Goal: Information Seeking & Learning: Learn about a topic

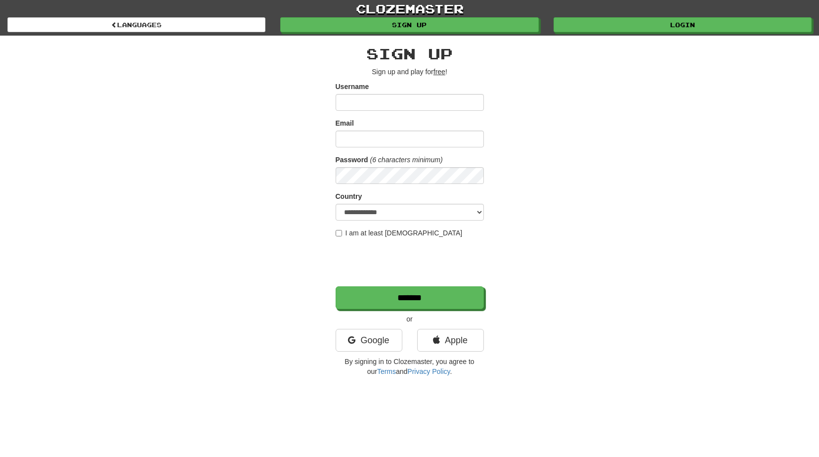
click at [360, 102] on input "Username" at bounding box center [410, 102] width 148 height 17
type input "*********"
click at [361, 143] on input "Email" at bounding box center [410, 138] width 148 height 17
type input "**********"
select select "**"
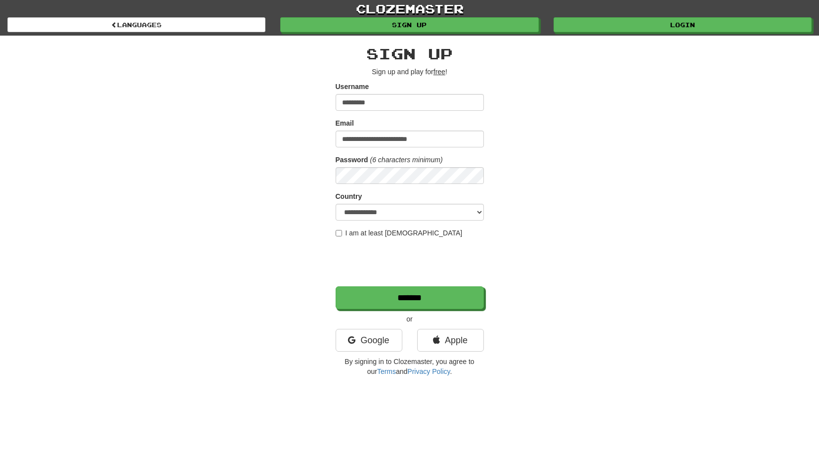
click at [337, 237] on label "I am at least 16 years old" at bounding box center [399, 233] width 127 height 10
click at [373, 296] on input "*******" at bounding box center [410, 298] width 148 height 23
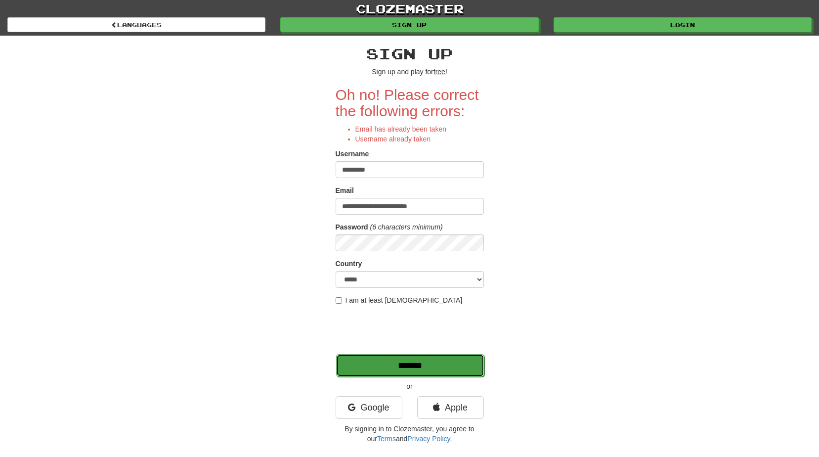
click at [374, 362] on input "*******" at bounding box center [410, 365] width 148 height 23
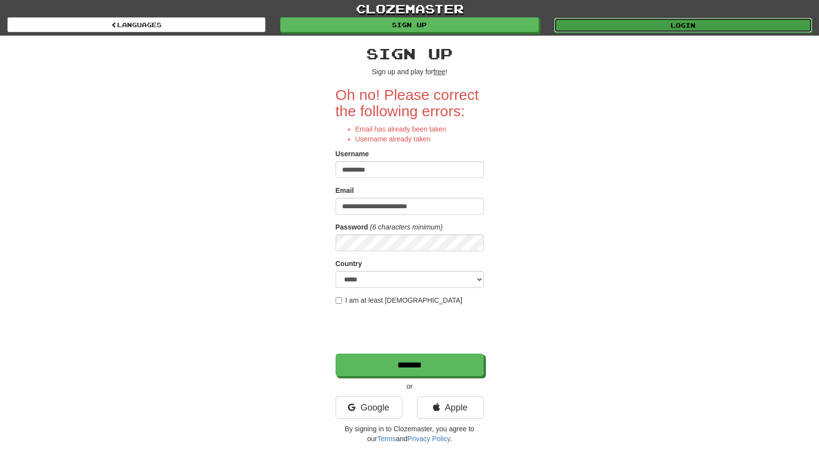
click at [655, 25] on link "Login" at bounding box center [683, 25] width 258 height 15
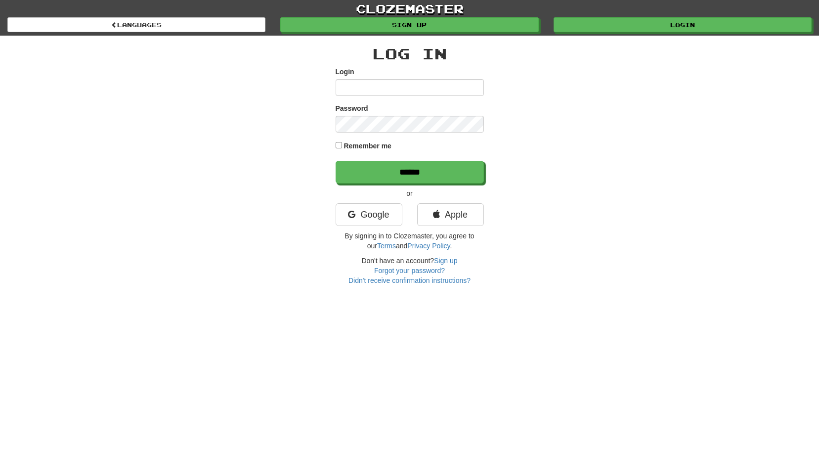
type input "*********"
click at [375, 173] on input "******" at bounding box center [410, 172] width 148 height 23
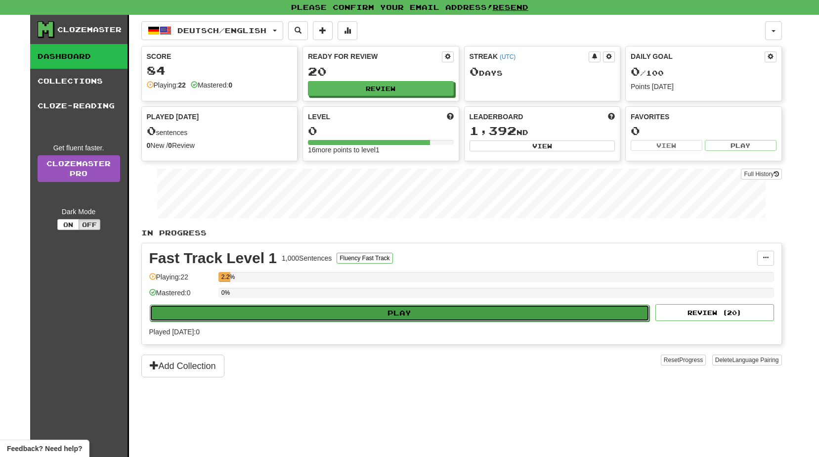
click at [394, 317] on button "Play" at bounding box center [400, 312] width 500 height 17
select select "**"
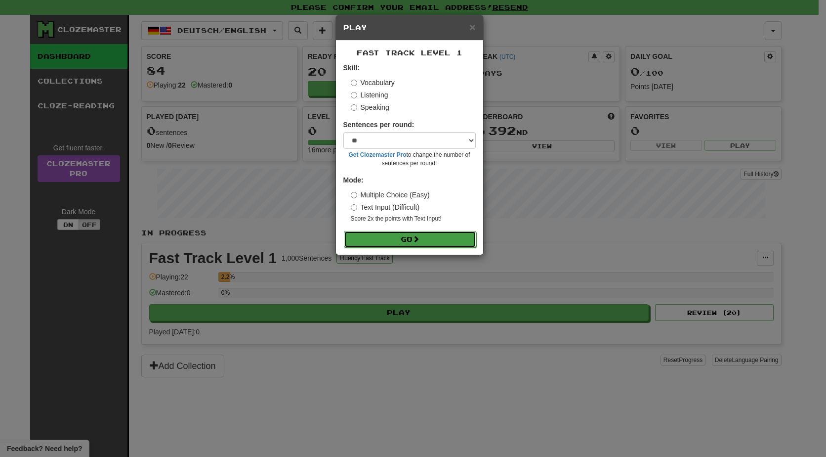
click at [378, 237] on button "Go" at bounding box center [410, 239] width 132 height 17
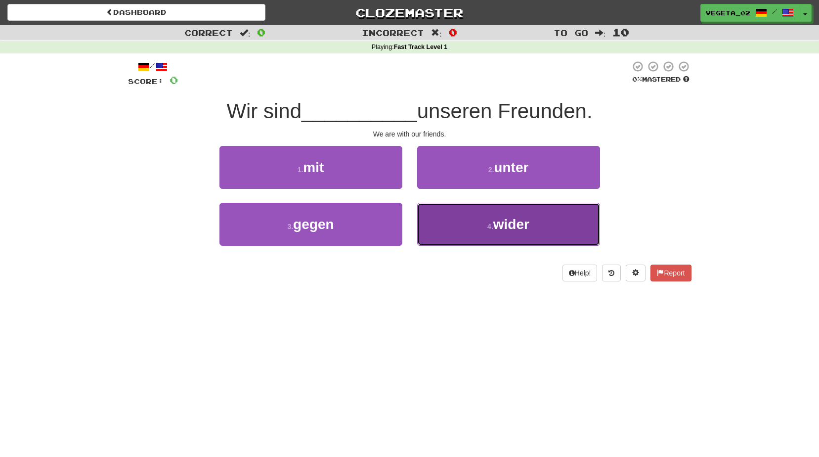
click at [478, 217] on button "4 . wider" at bounding box center [508, 224] width 183 height 43
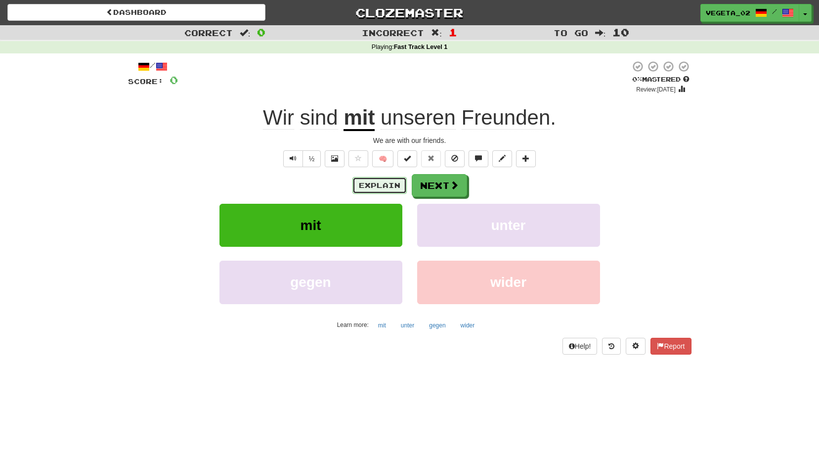
click at [383, 183] on button "Explain" at bounding box center [379, 185] width 54 height 17
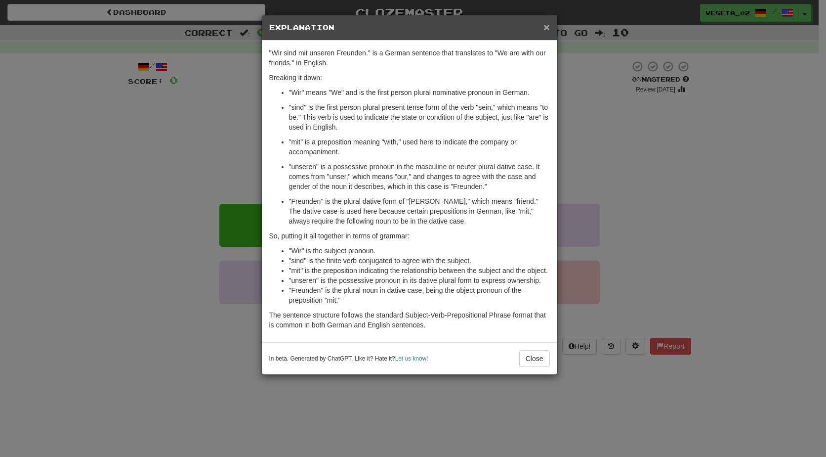
click at [545, 29] on span "×" at bounding box center [547, 26] width 6 height 11
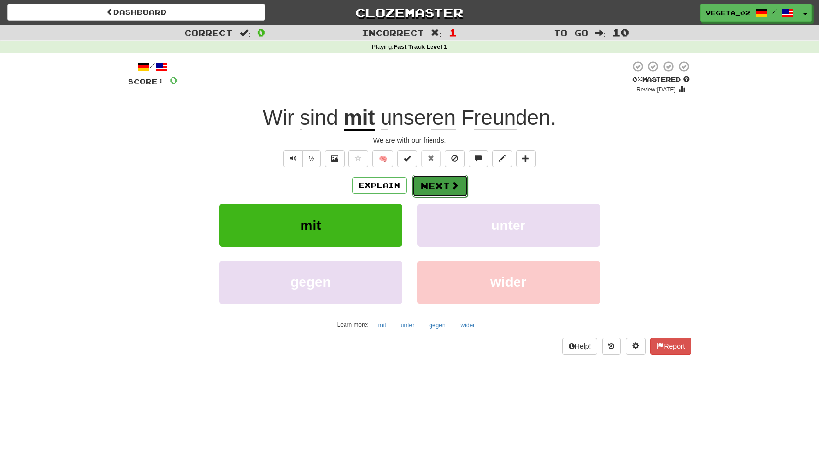
click at [442, 194] on button "Next" at bounding box center [439, 185] width 55 height 23
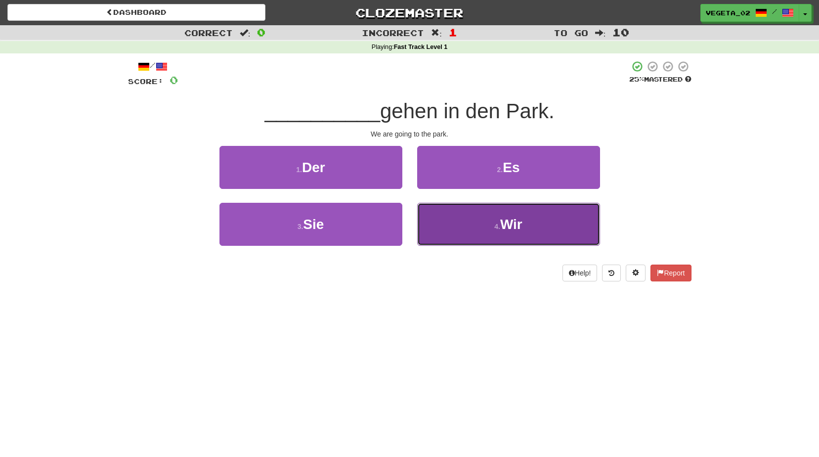
click at [470, 218] on button "4 . Wir" at bounding box center [508, 224] width 183 height 43
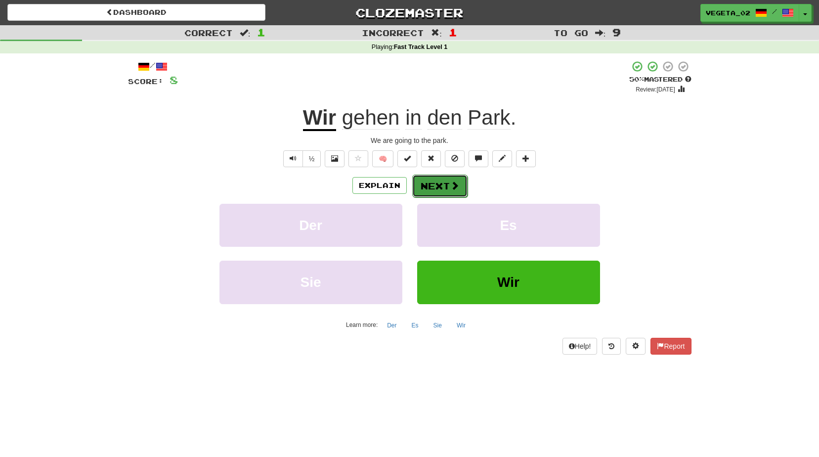
click at [432, 186] on button "Next" at bounding box center [439, 185] width 55 height 23
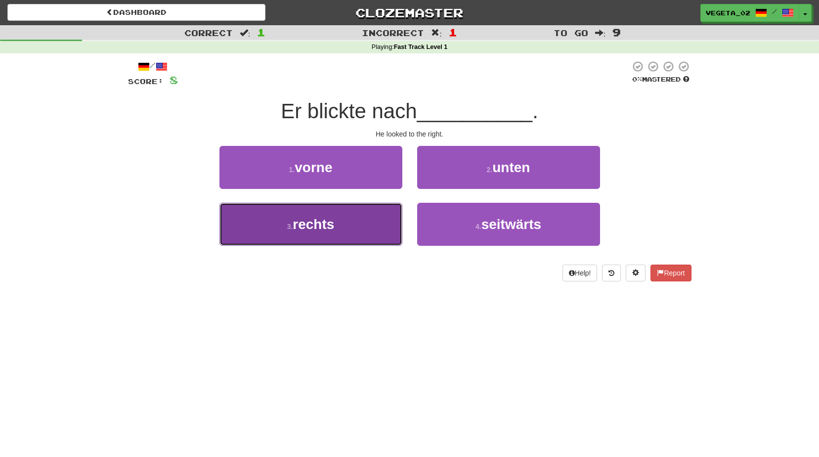
click at [331, 223] on span "rechts" at bounding box center [314, 223] width 42 height 15
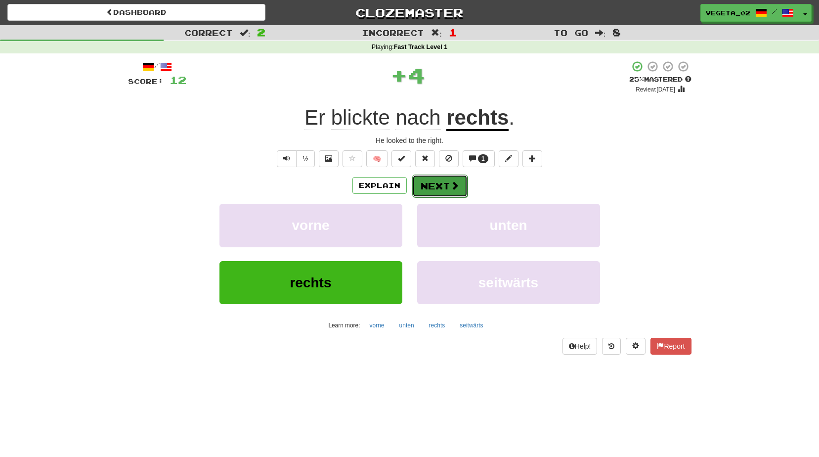
click at [435, 180] on button "Next" at bounding box center [439, 185] width 55 height 23
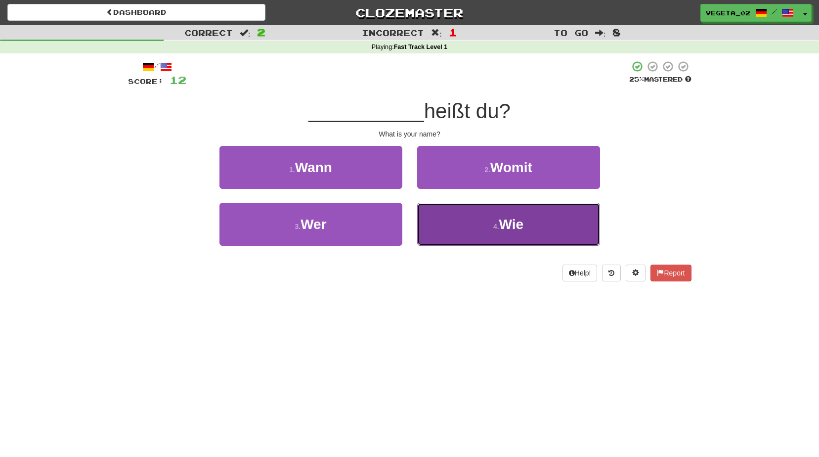
click at [496, 227] on small "4 ." at bounding box center [496, 226] width 6 height 8
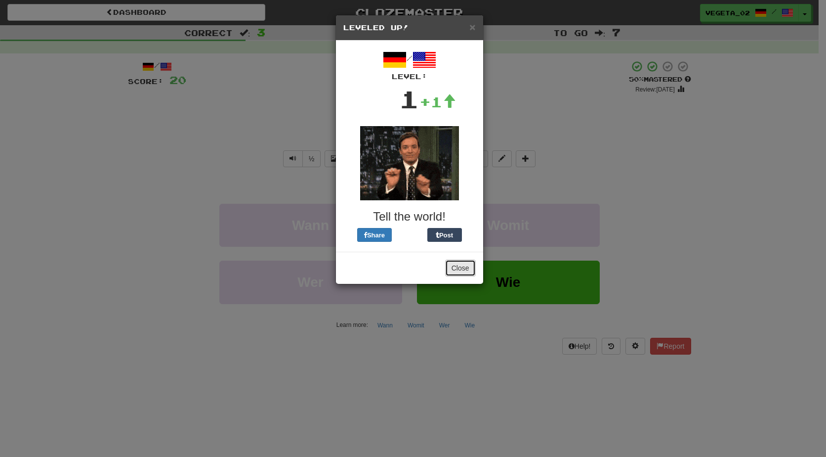
click at [458, 261] on button "Close" at bounding box center [460, 267] width 31 height 17
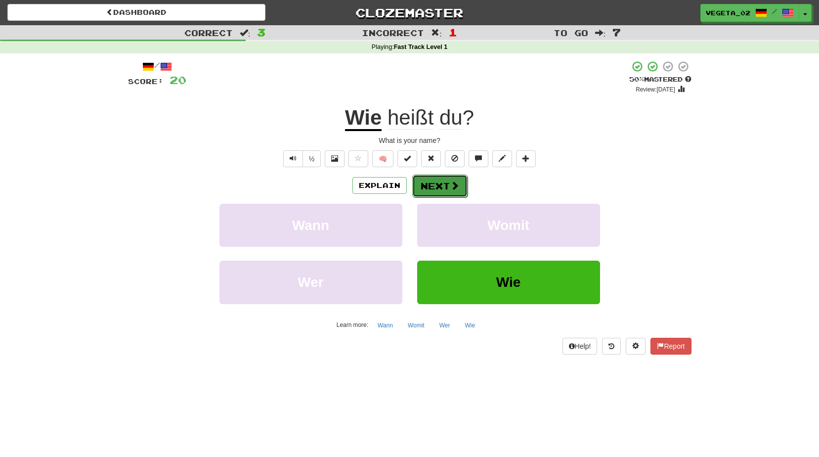
click at [443, 189] on button "Next" at bounding box center [439, 185] width 55 height 23
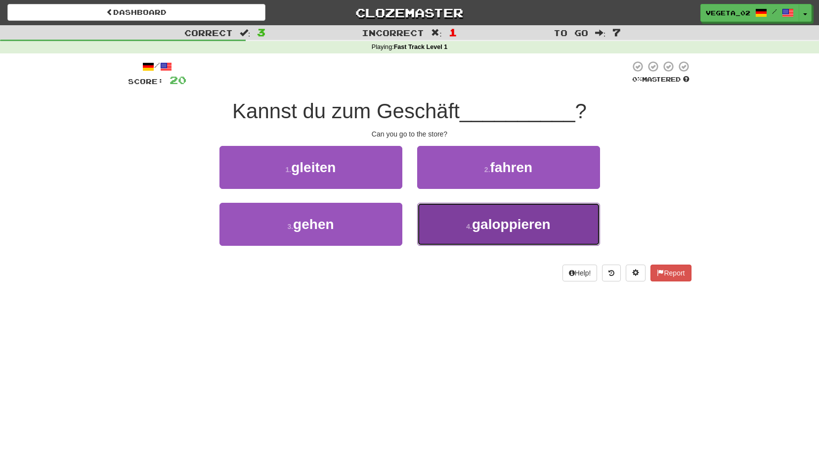
click at [478, 230] on span "galoppieren" at bounding box center [511, 223] width 79 height 15
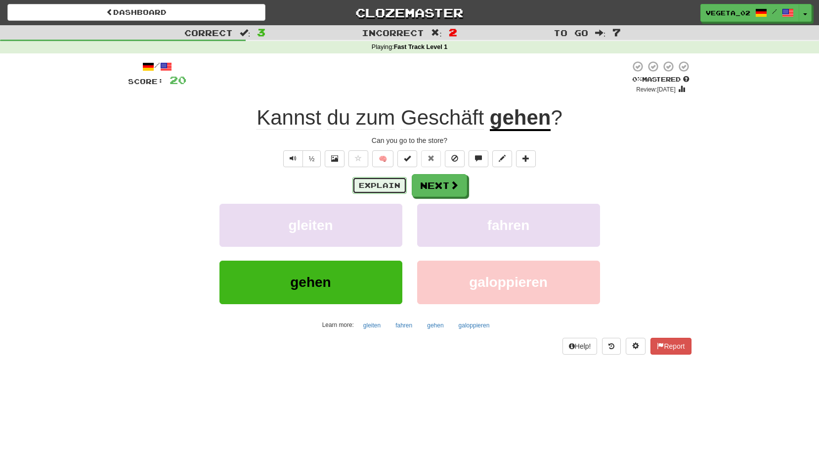
click at [381, 185] on button "Explain" at bounding box center [379, 185] width 54 height 17
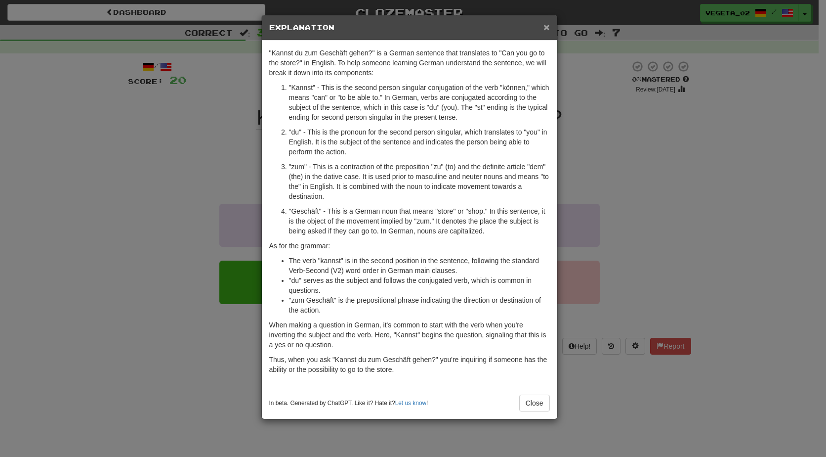
click at [545, 27] on span "×" at bounding box center [547, 26] width 6 height 11
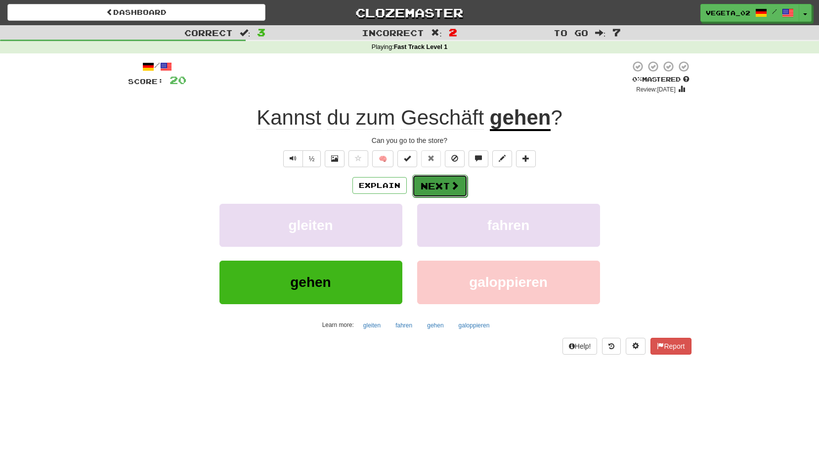
click at [443, 183] on button "Next" at bounding box center [439, 185] width 55 height 23
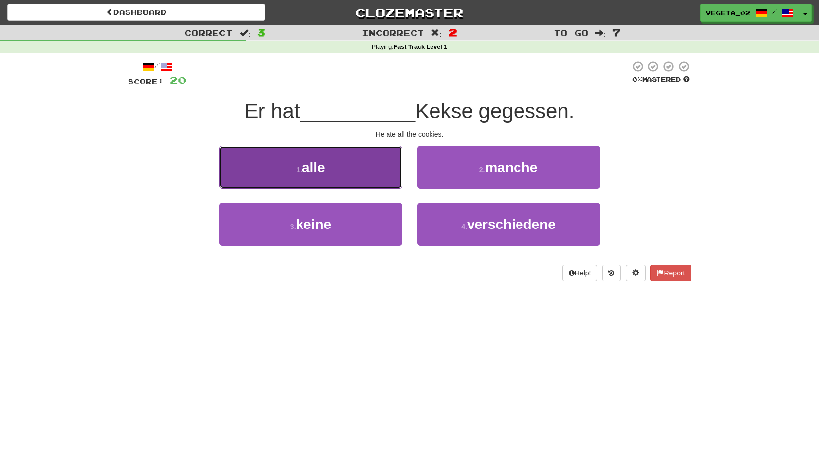
click at [377, 174] on button "1 . alle" at bounding box center [310, 167] width 183 height 43
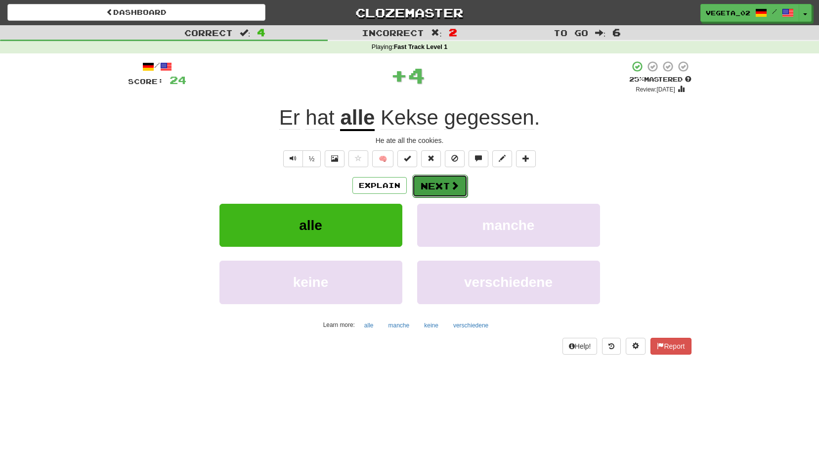
click at [424, 184] on button "Next" at bounding box center [439, 185] width 55 height 23
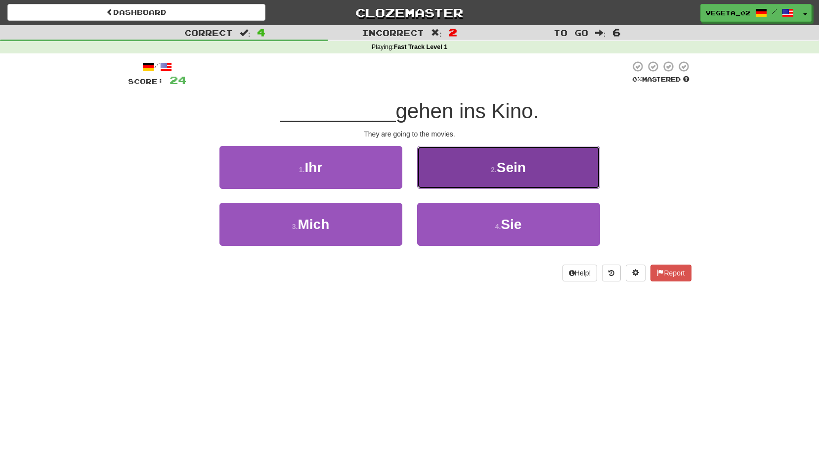
click at [457, 177] on button "2 . Sein" at bounding box center [508, 167] width 183 height 43
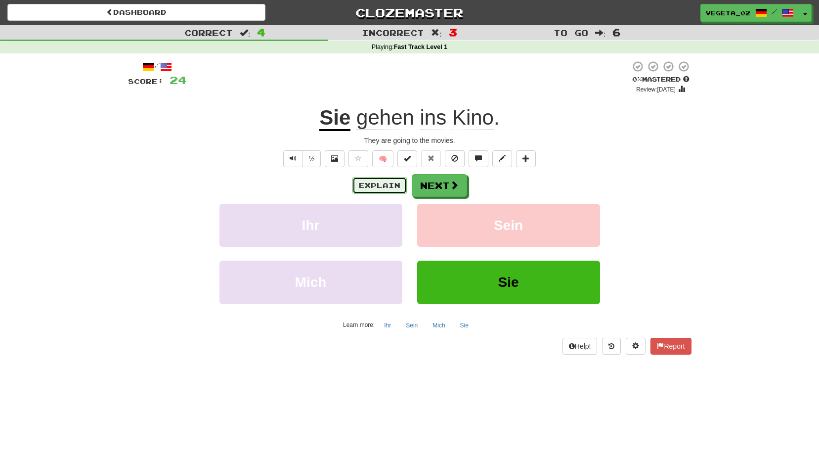
click at [387, 192] on button "Explain" at bounding box center [379, 185] width 54 height 17
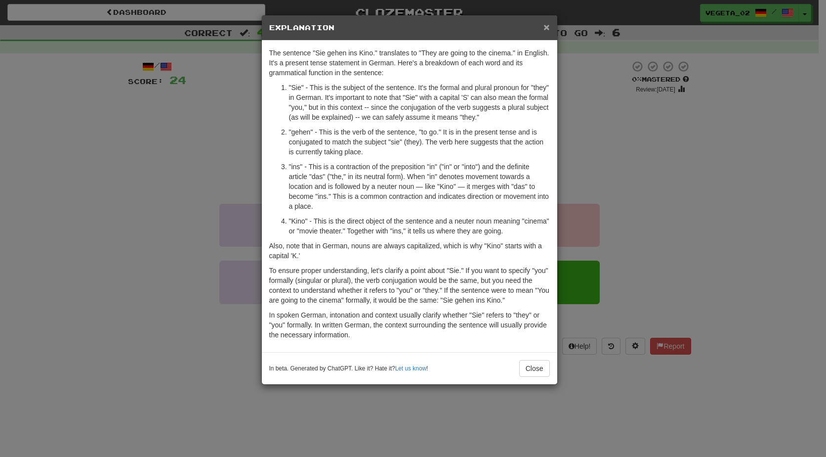
click at [548, 29] on span "×" at bounding box center [547, 26] width 6 height 11
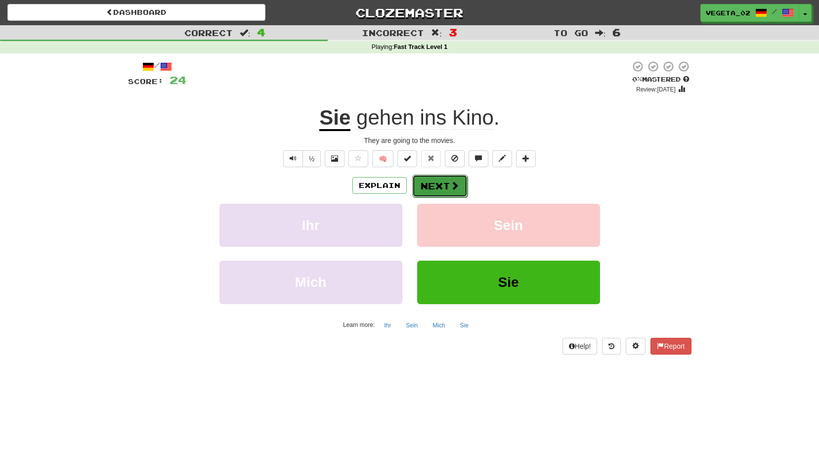
click at [432, 182] on button "Next" at bounding box center [439, 185] width 55 height 23
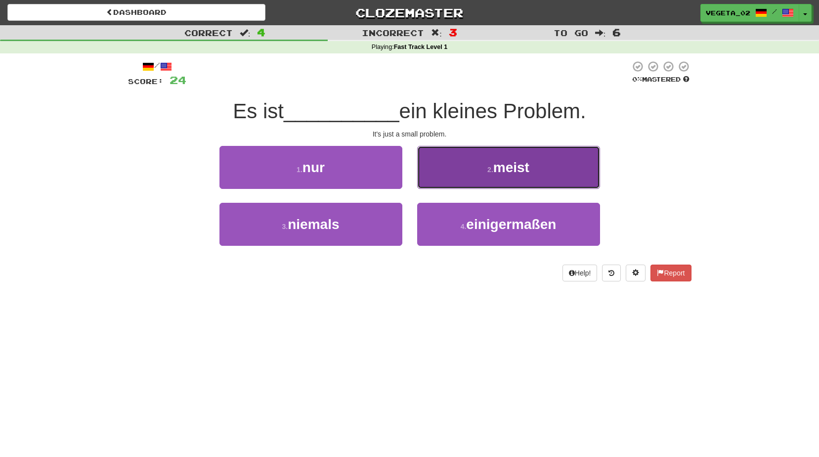
click at [469, 184] on button "2 . meist" at bounding box center [508, 167] width 183 height 43
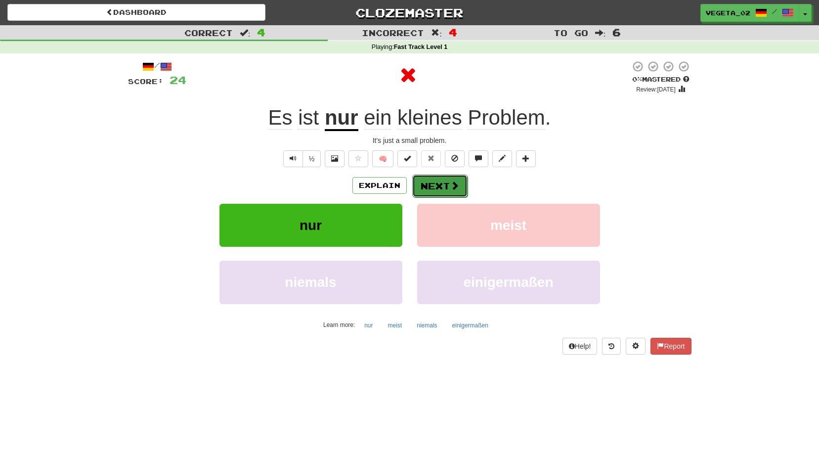
click at [437, 185] on button "Next" at bounding box center [439, 185] width 55 height 23
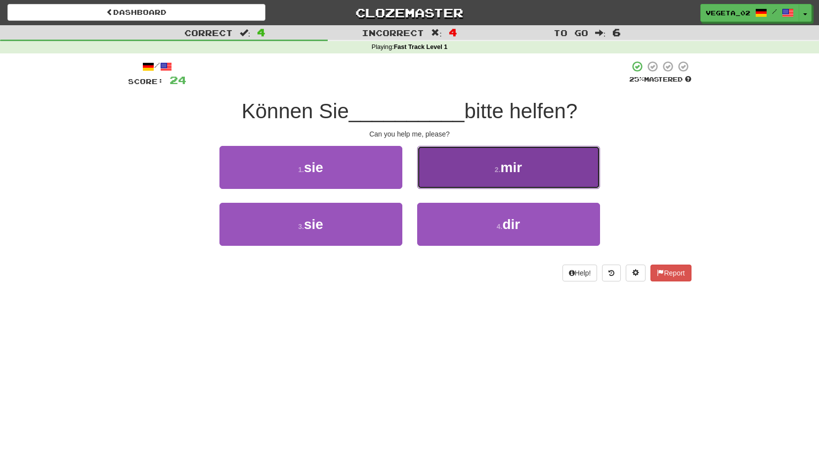
click at [497, 170] on small "2 ." at bounding box center [498, 170] width 6 height 8
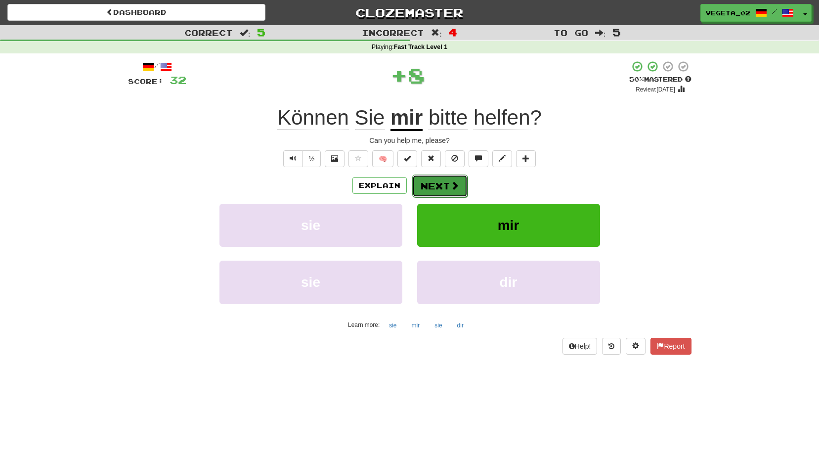
click at [445, 185] on button "Next" at bounding box center [439, 185] width 55 height 23
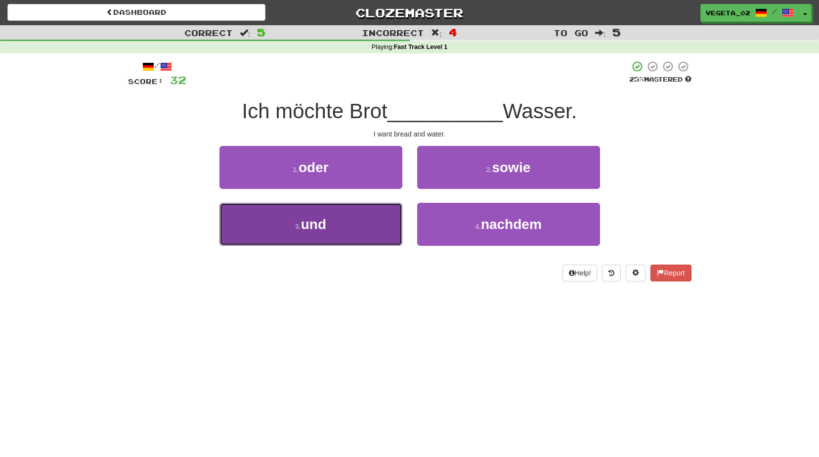
click at [334, 218] on button "3 . und" at bounding box center [310, 224] width 183 height 43
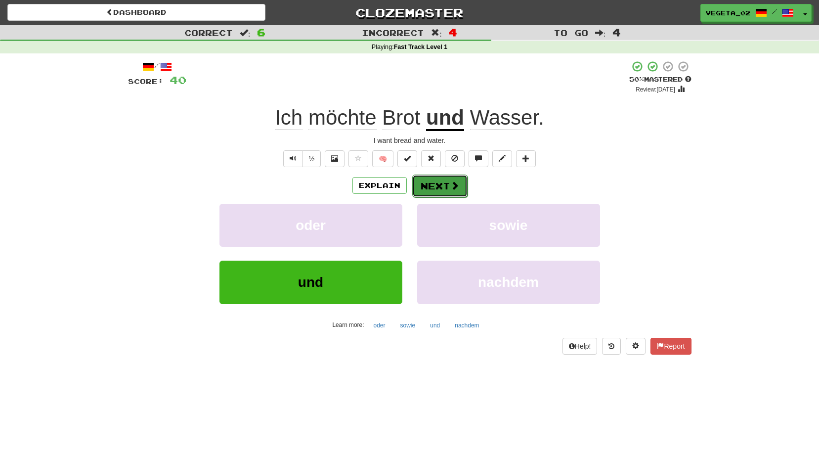
click at [457, 181] on span at bounding box center [454, 185] width 9 height 9
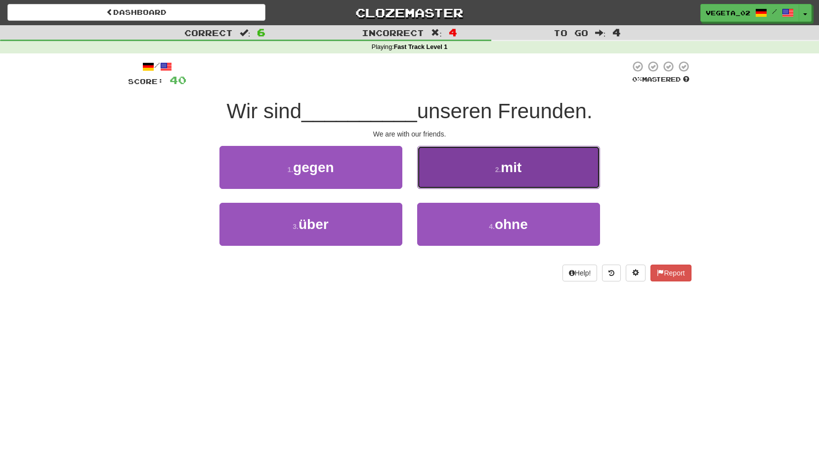
click at [504, 160] on span "mit" at bounding box center [511, 167] width 21 height 15
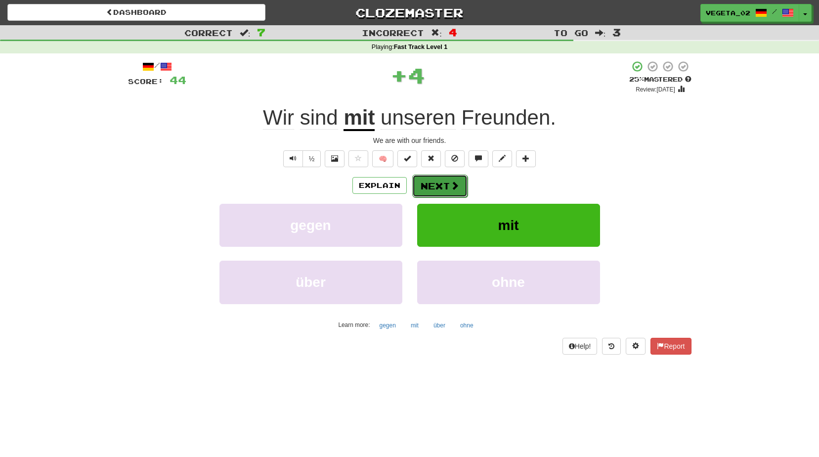
click at [440, 184] on button "Next" at bounding box center [439, 185] width 55 height 23
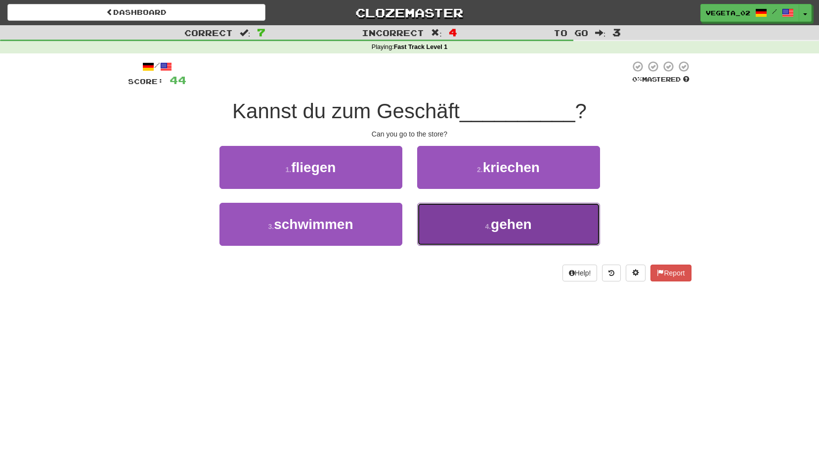
click at [455, 237] on button "4 . gehen" at bounding box center [508, 224] width 183 height 43
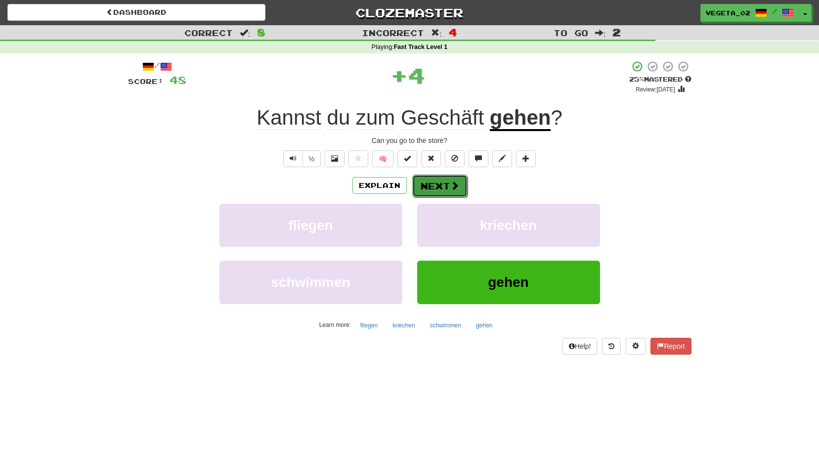
click at [445, 188] on button "Next" at bounding box center [439, 185] width 55 height 23
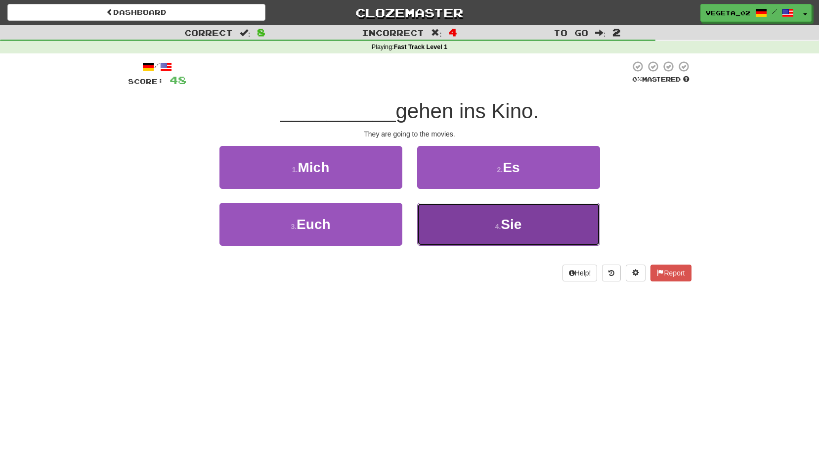
click at [468, 219] on button "4 . Sie" at bounding box center [508, 224] width 183 height 43
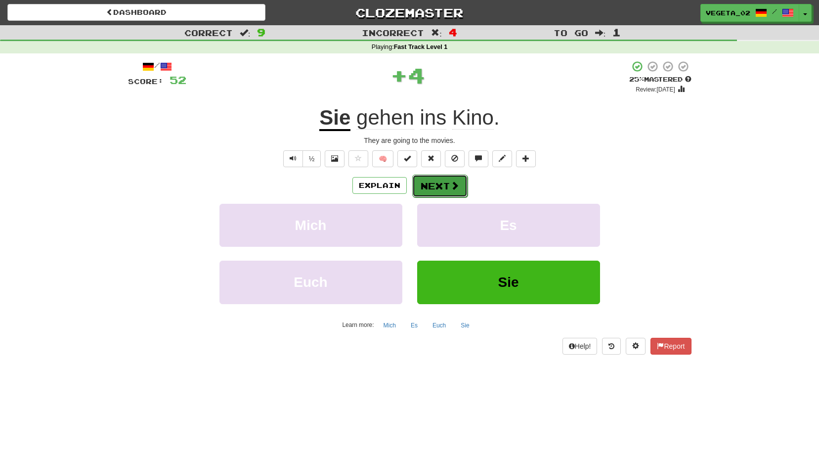
click at [446, 186] on button "Next" at bounding box center [439, 185] width 55 height 23
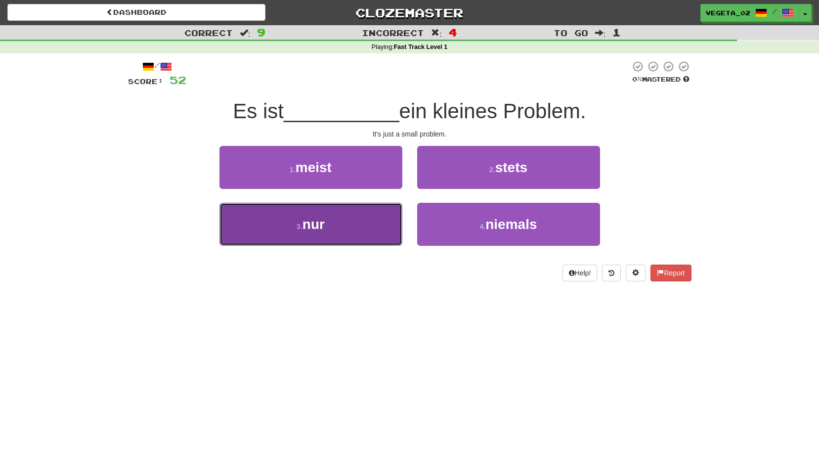
click at [339, 223] on button "3 . nur" at bounding box center [310, 224] width 183 height 43
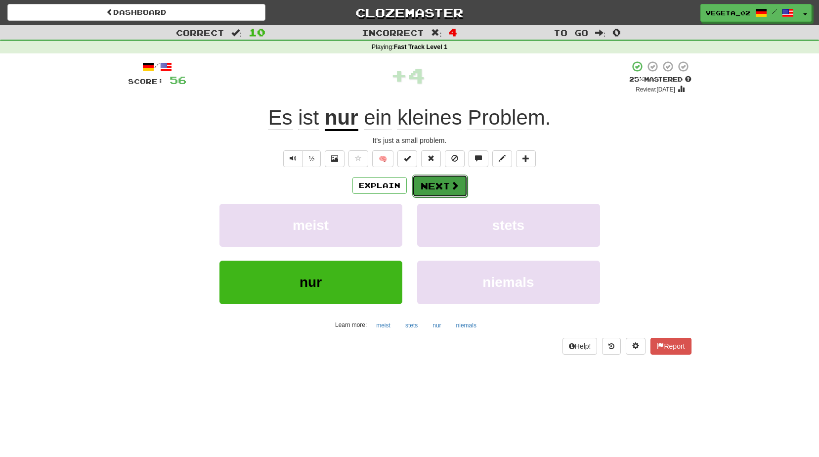
click at [435, 183] on button "Next" at bounding box center [439, 185] width 55 height 23
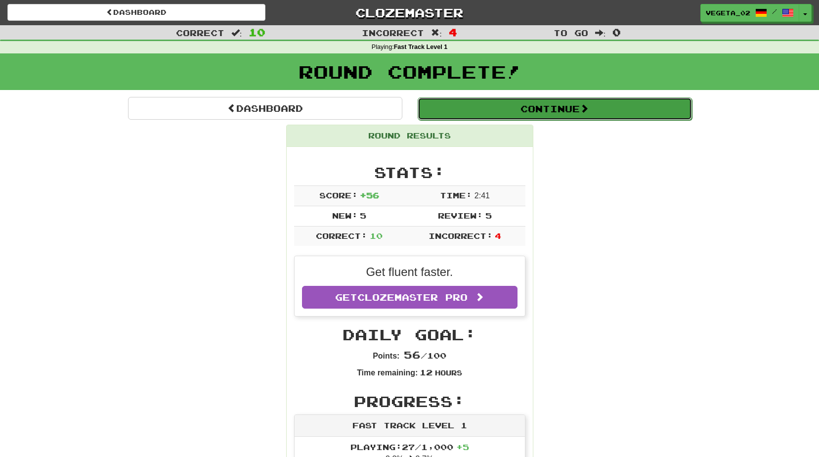
click at [571, 107] on button "Continue" at bounding box center [555, 108] width 274 height 23
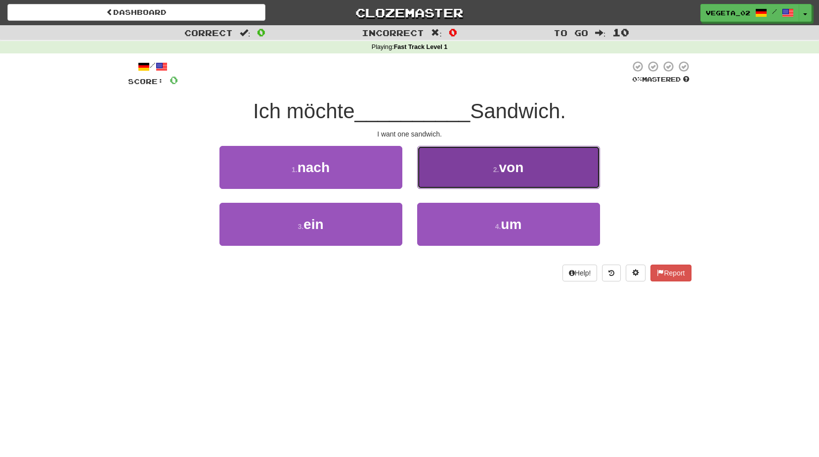
click at [545, 158] on button "2 . von" at bounding box center [508, 167] width 183 height 43
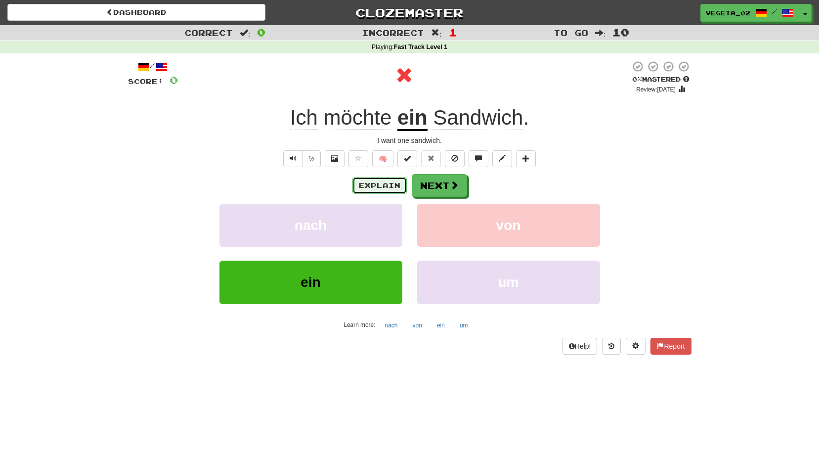
click at [391, 178] on button "Explain" at bounding box center [379, 185] width 54 height 17
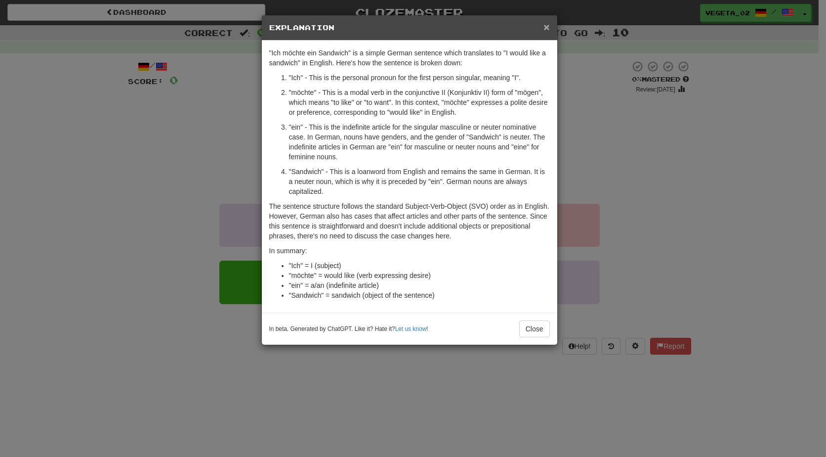
click at [547, 27] on span "×" at bounding box center [547, 26] width 6 height 11
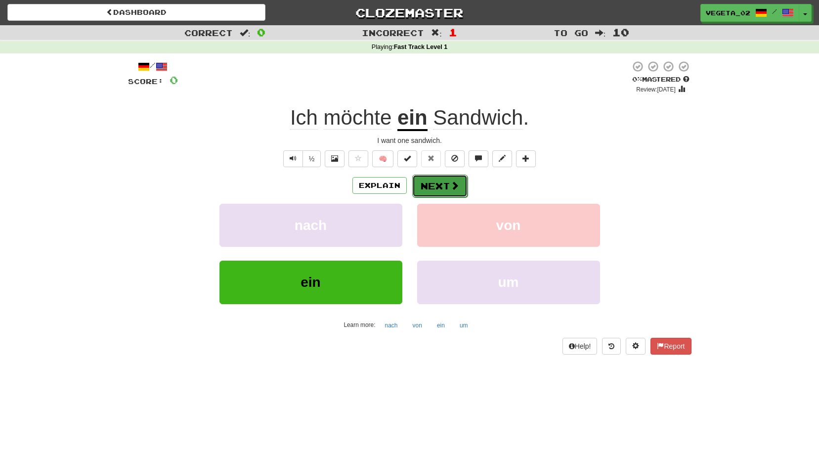
click at [445, 194] on button "Next" at bounding box center [439, 185] width 55 height 23
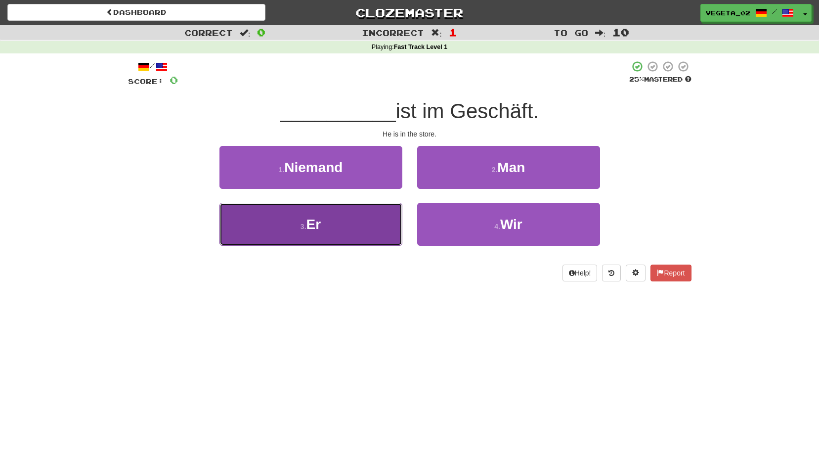
click at [351, 226] on button "3 . Er" at bounding box center [310, 224] width 183 height 43
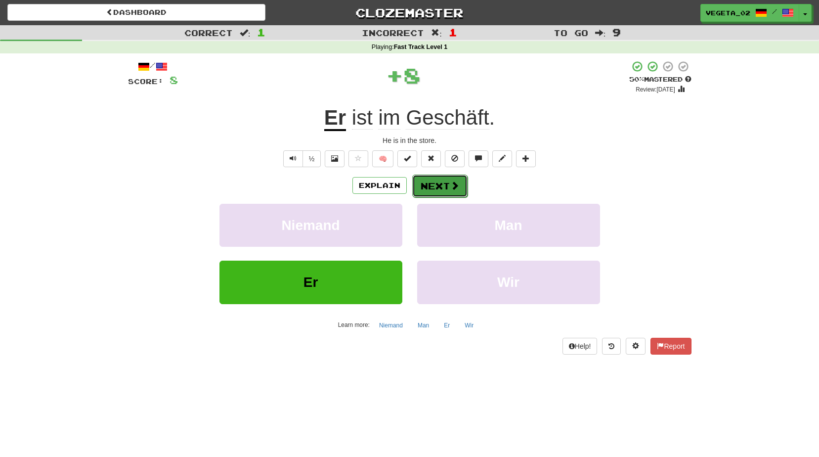
click at [446, 175] on button "Next" at bounding box center [439, 185] width 55 height 23
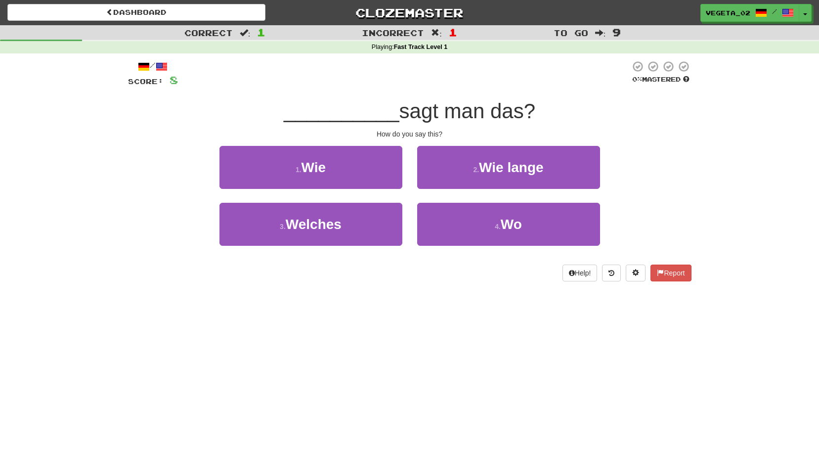
click at [365, 189] on div "1 . Wie" at bounding box center [311, 174] width 198 height 57
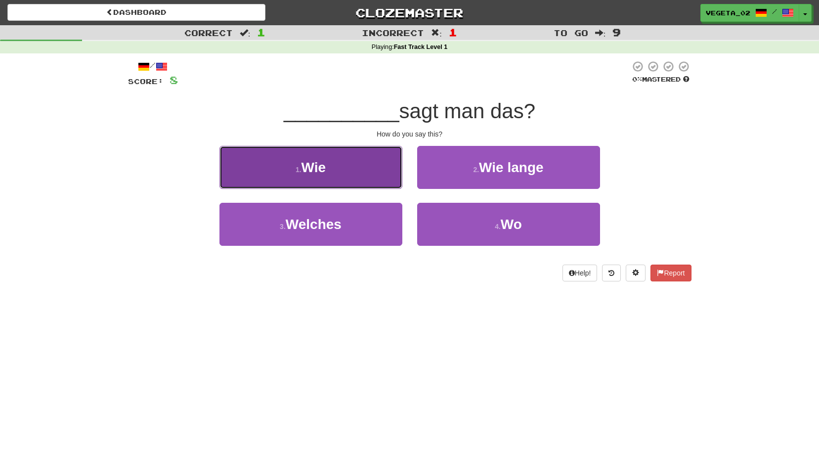
click at [369, 185] on button "1 . Wie" at bounding box center [310, 167] width 183 height 43
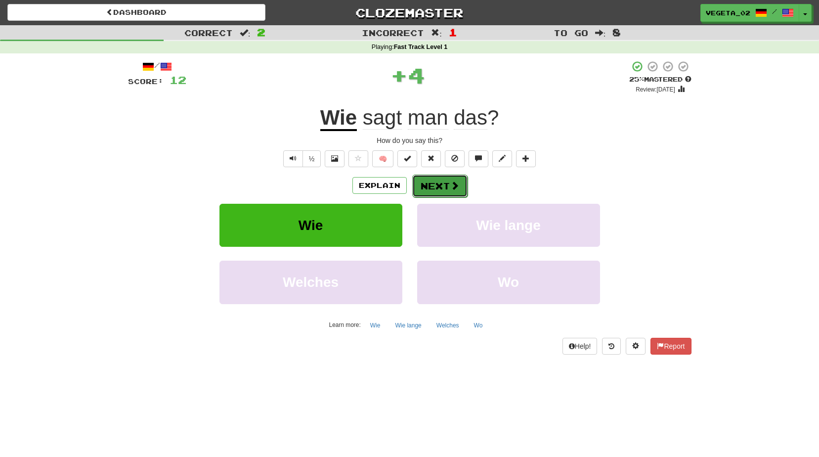
click at [445, 177] on button "Next" at bounding box center [439, 185] width 55 height 23
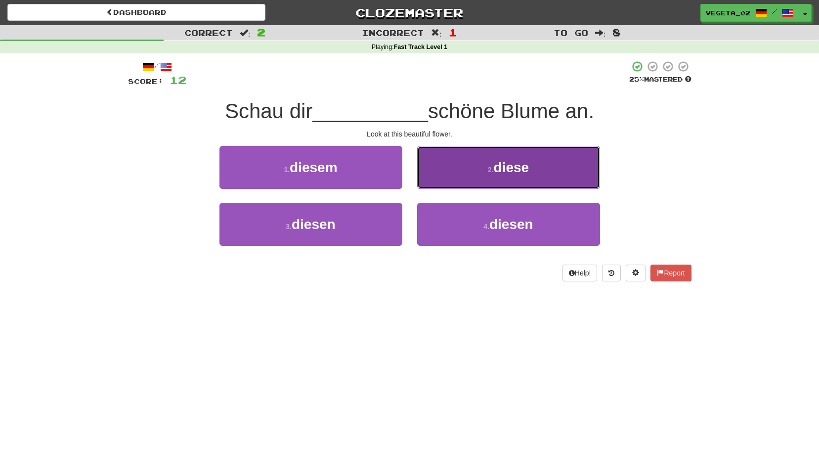
click at [484, 177] on button "2 . diese" at bounding box center [508, 167] width 183 height 43
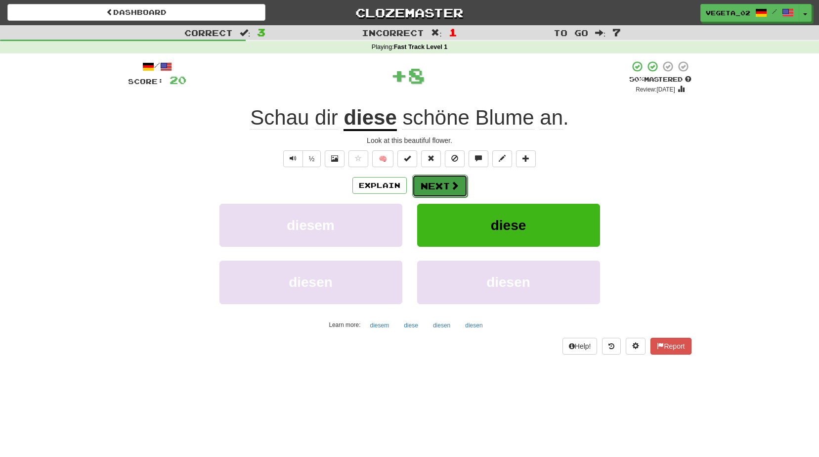
click at [453, 188] on span at bounding box center [454, 185] width 9 height 9
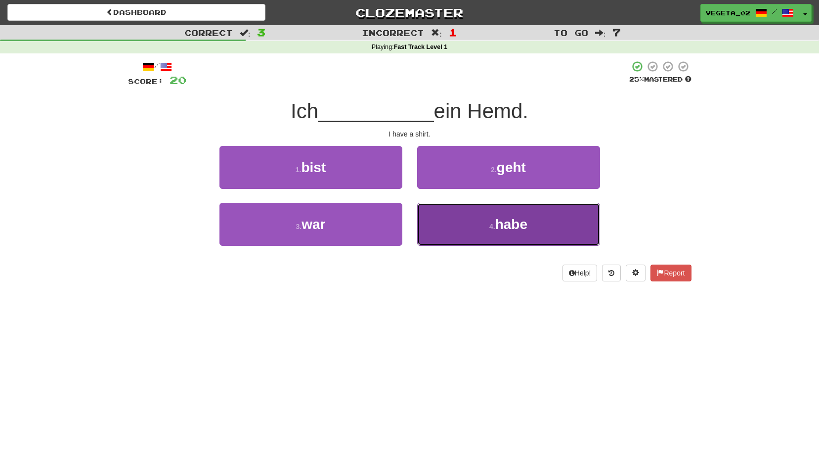
click at [499, 210] on button "4 . habe" at bounding box center [508, 224] width 183 height 43
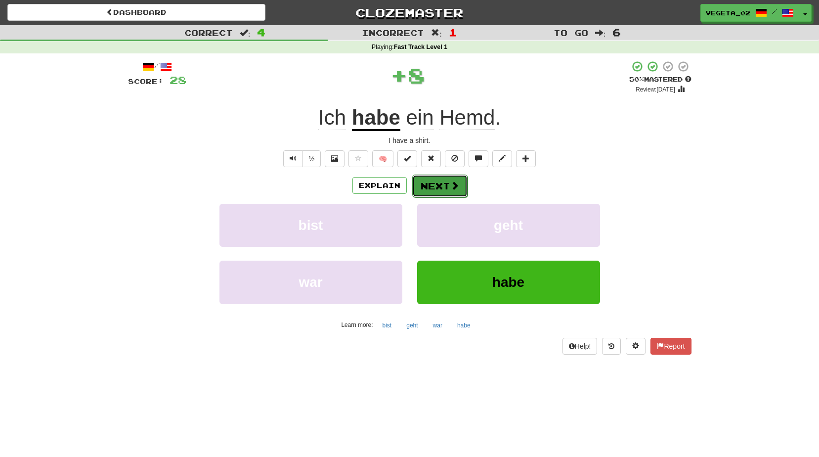
click at [454, 191] on button "Next" at bounding box center [439, 185] width 55 height 23
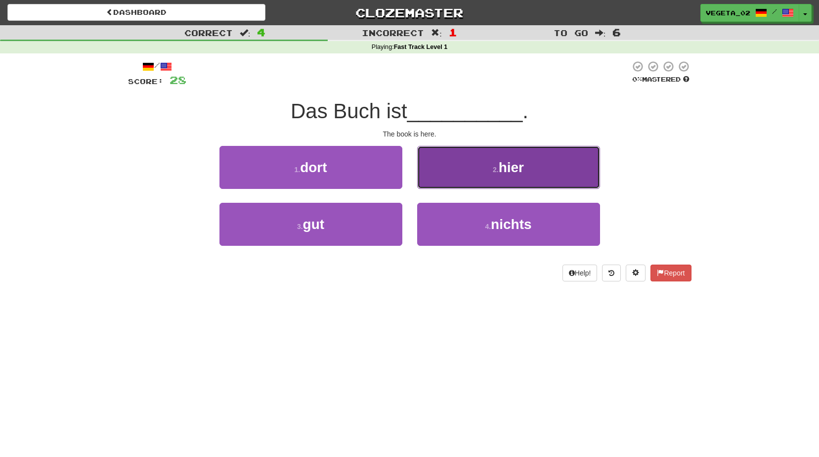
click at [508, 155] on button "2 . hier" at bounding box center [508, 167] width 183 height 43
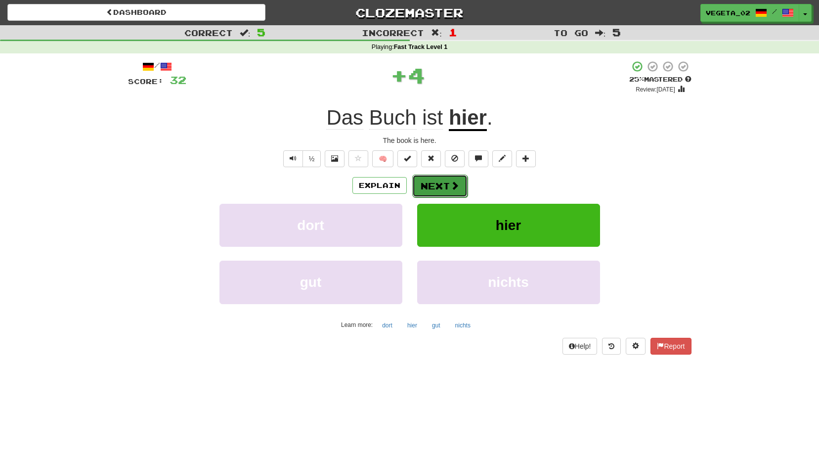
click at [438, 188] on button "Next" at bounding box center [439, 185] width 55 height 23
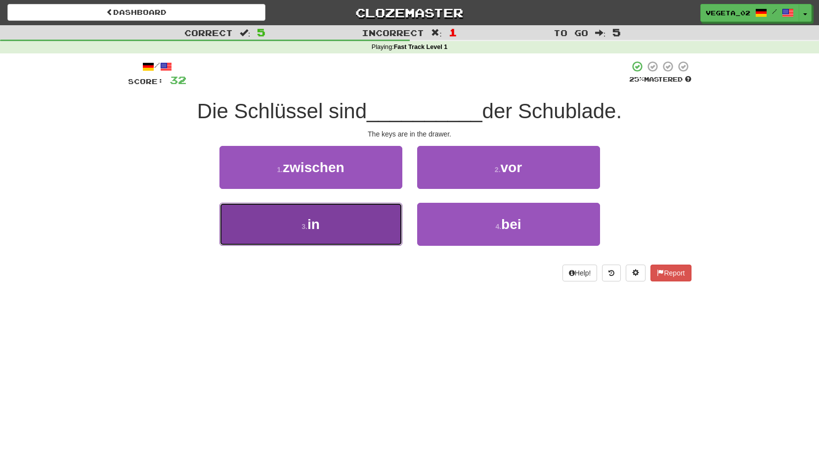
click at [360, 214] on button "3 . in" at bounding box center [310, 224] width 183 height 43
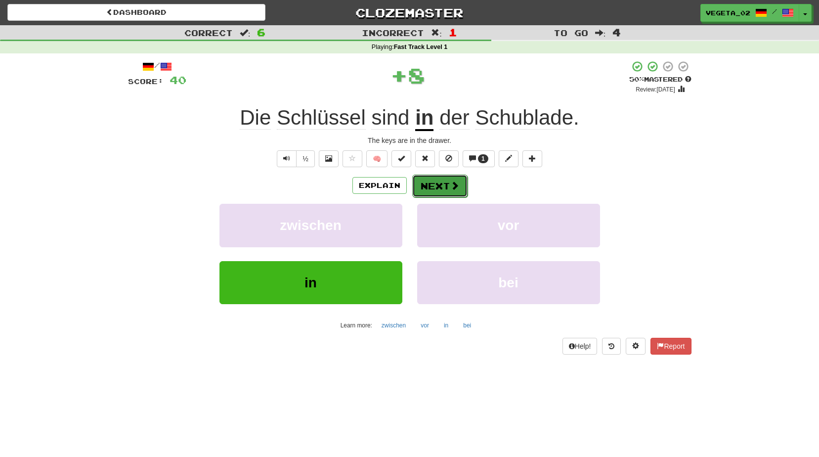
click at [448, 188] on button "Next" at bounding box center [439, 185] width 55 height 23
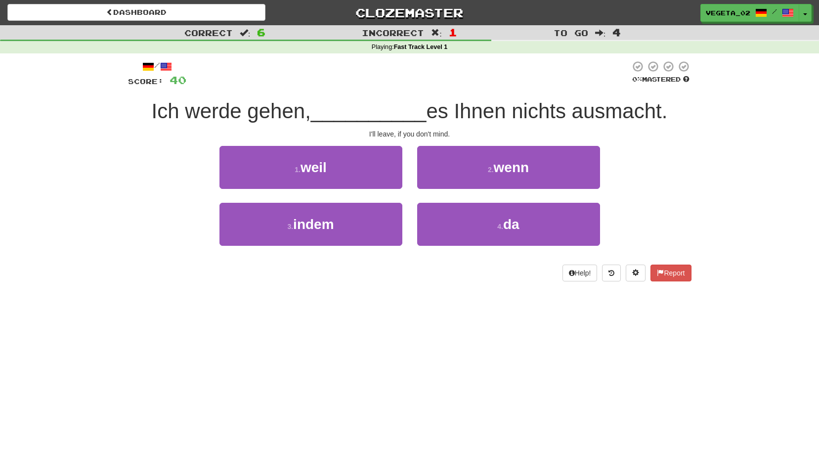
click at [408, 176] on div "1 . weil" at bounding box center [311, 174] width 198 height 57
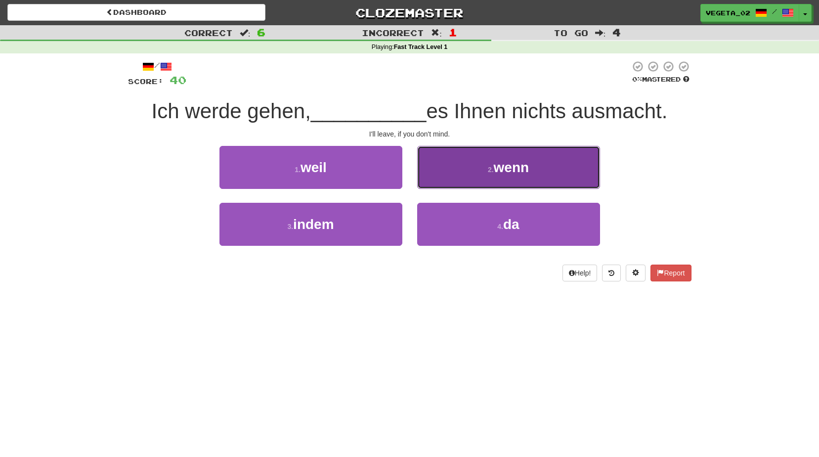
click at [462, 160] on button "2 . wenn" at bounding box center [508, 167] width 183 height 43
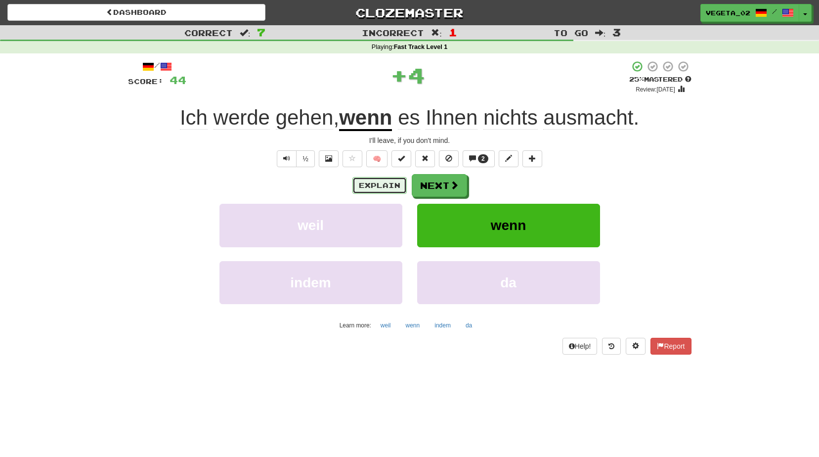
click at [380, 191] on button "Explain" at bounding box center [379, 185] width 54 height 17
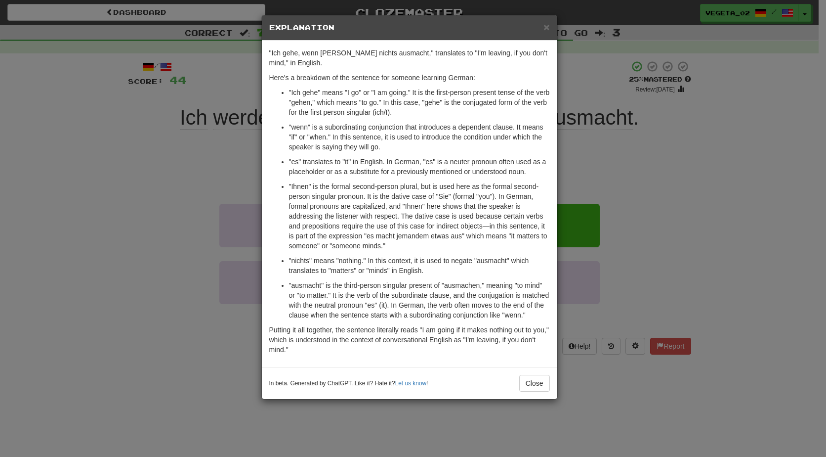
click at [543, 27] on h5 "Explanation" at bounding box center [409, 28] width 281 height 10
click at [545, 27] on span "×" at bounding box center [547, 26] width 6 height 11
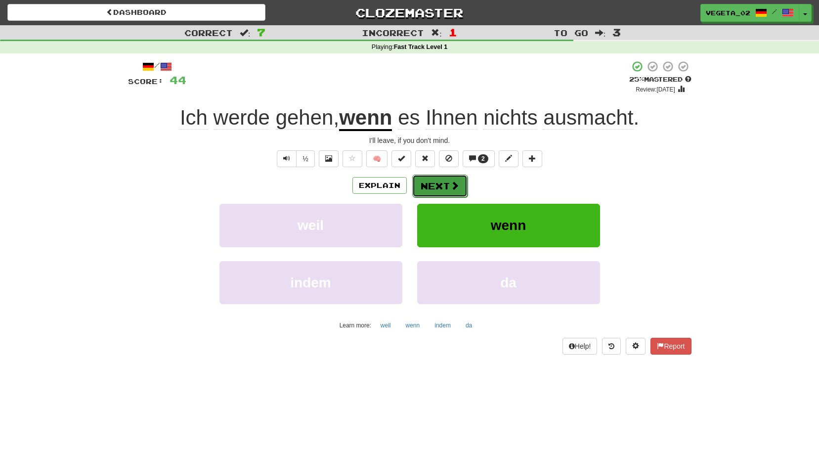
click at [460, 180] on button "Next" at bounding box center [439, 185] width 55 height 23
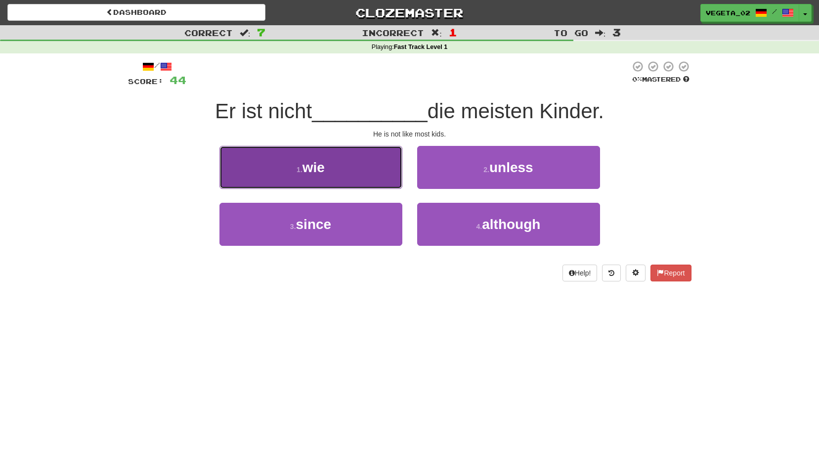
click at [355, 182] on button "1 . wie" at bounding box center [310, 167] width 183 height 43
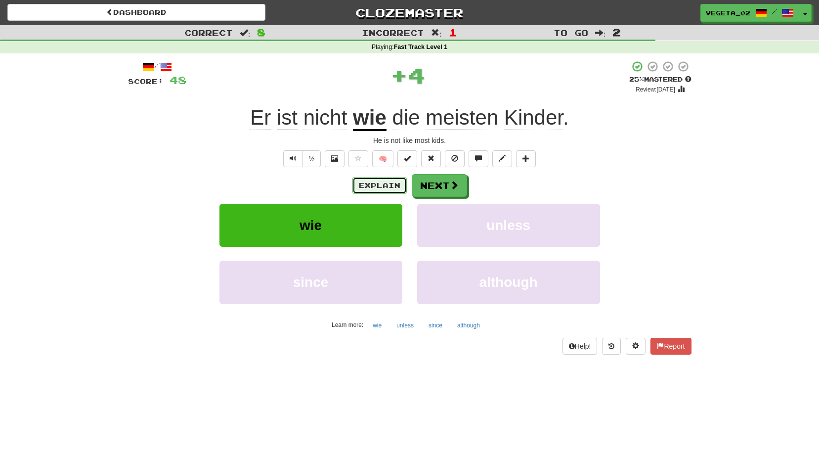
click at [370, 190] on button "Explain" at bounding box center [379, 185] width 54 height 17
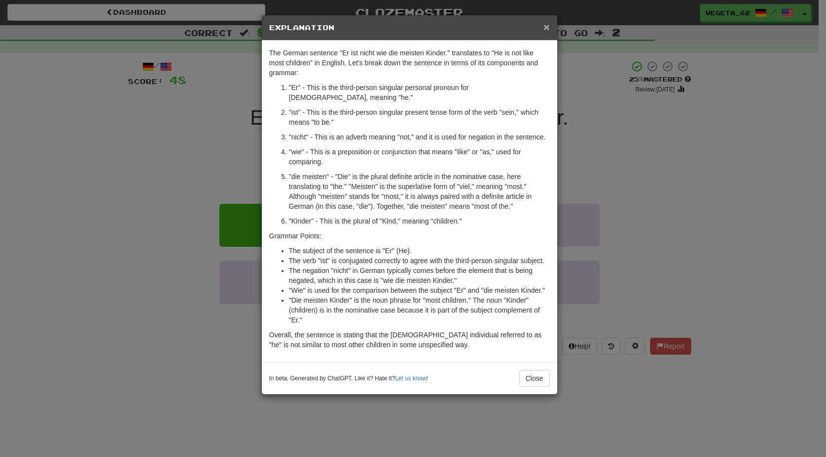
click at [544, 29] on span "×" at bounding box center [547, 26] width 6 height 11
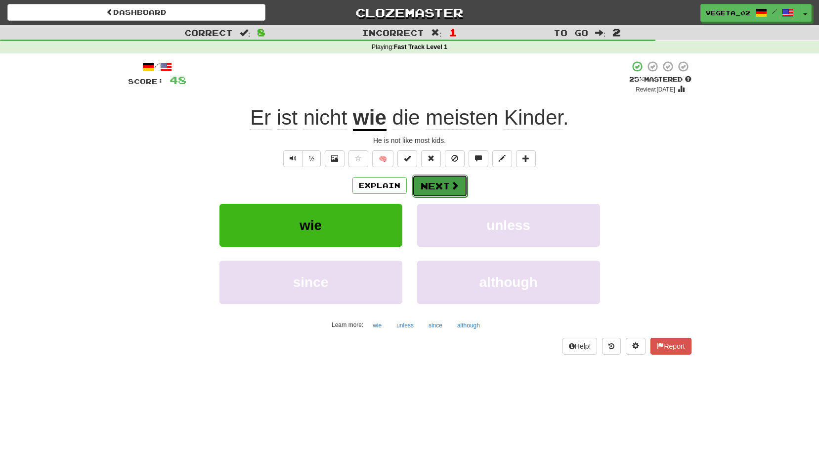
click at [440, 183] on button "Next" at bounding box center [439, 185] width 55 height 23
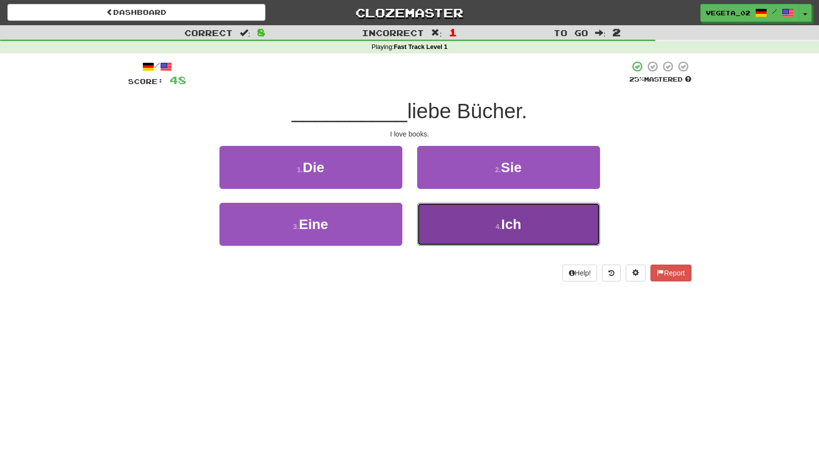
click at [475, 220] on button "4 . Ich" at bounding box center [508, 224] width 183 height 43
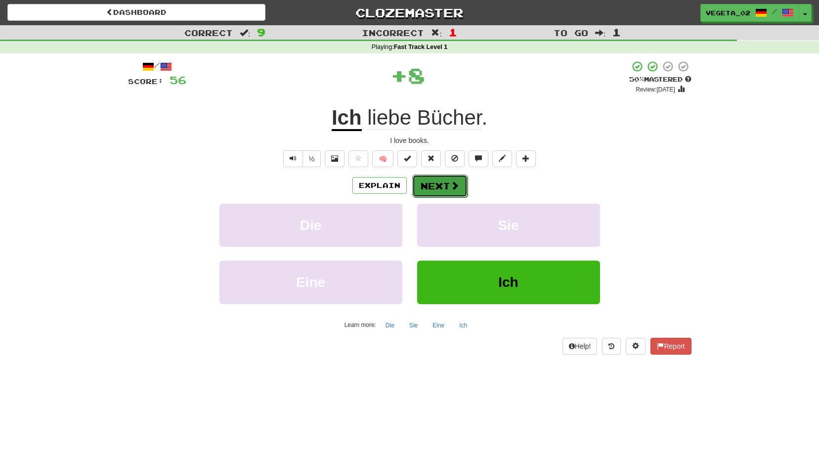
click at [426, 187] on button "Next" at bounding box center [439, 185] width 55 height 23
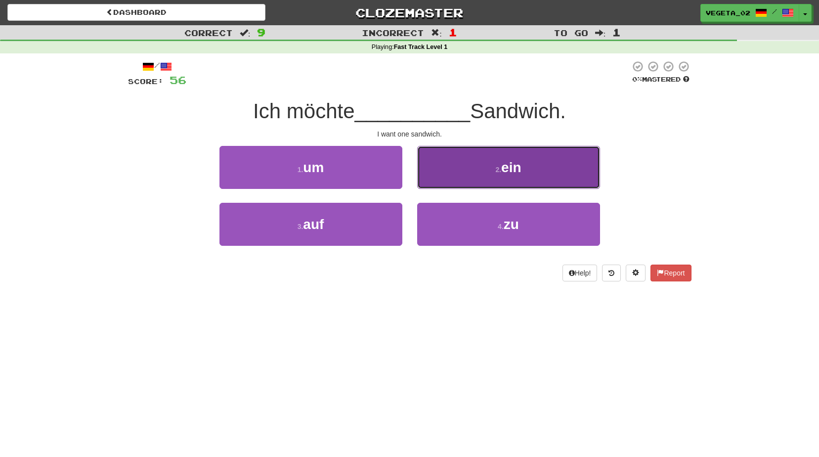
click at [441, 161] on button "2 . ein" at bounding box center [508, 167] width 183 height 43
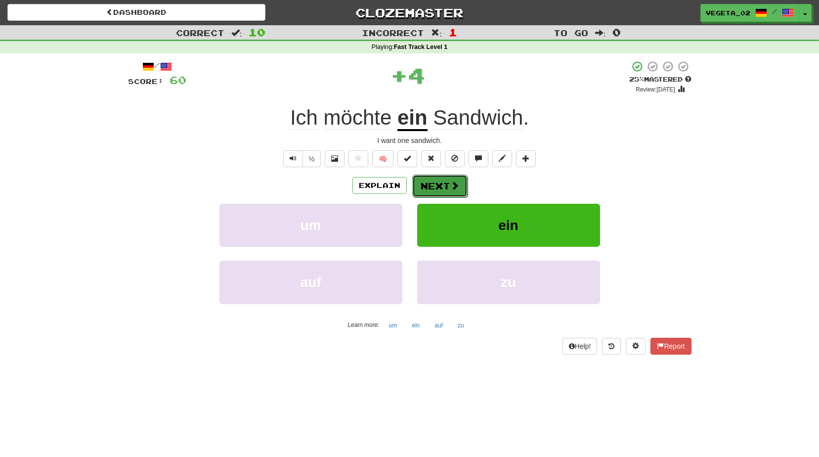
click at [445, 188] on button "Next" at bounding box center [439, 185] width 55 height 23
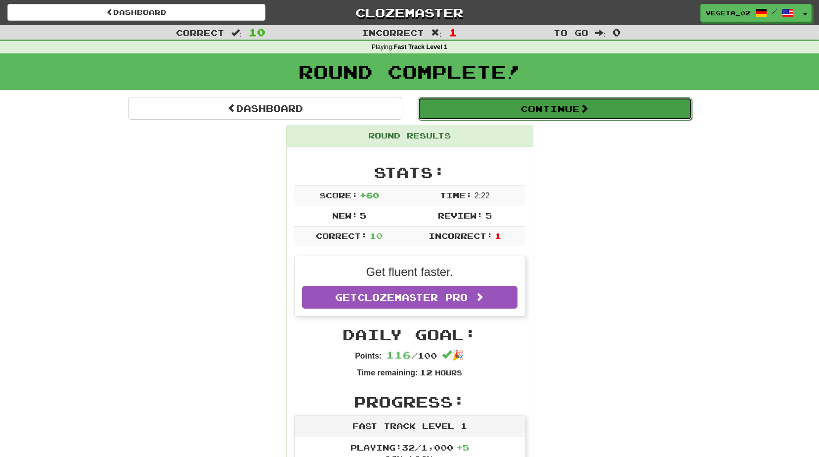
click at [521, 108] on button "Continue" at bounding box center [555, 108] width 274 height 23
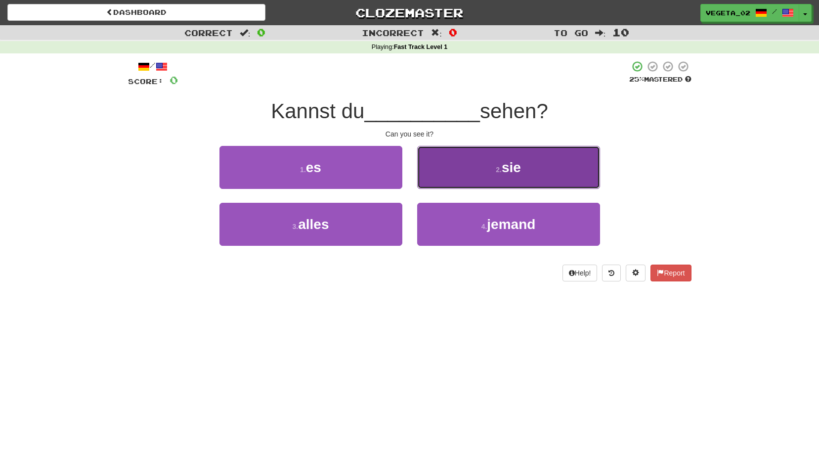
click at [530, 165] on button "2 . sie" at bounding box center [508, 167] width 183 height 43
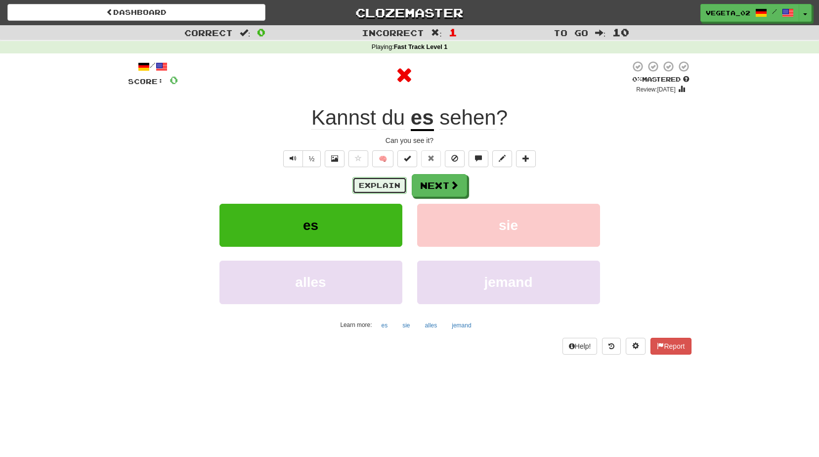
click at [395, 188] on button "Explain" at bounding box center [379, 185] width 54 height 17
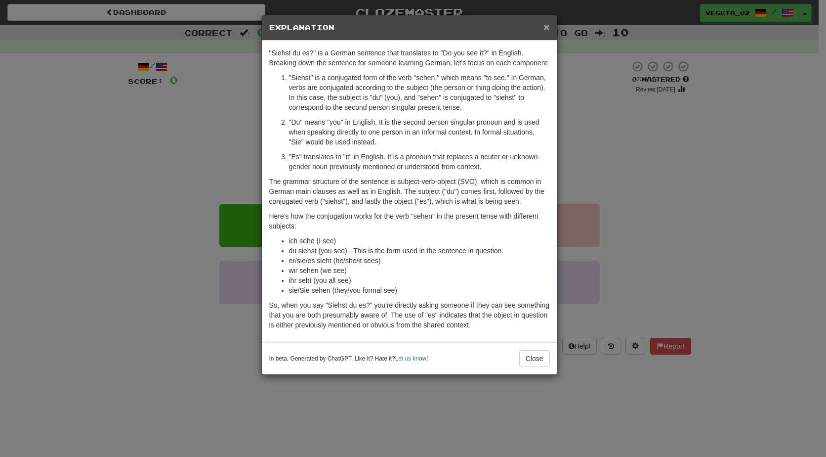
click at [544, 31] on span "×" at bounding box center [547, 26] width 6 height 11
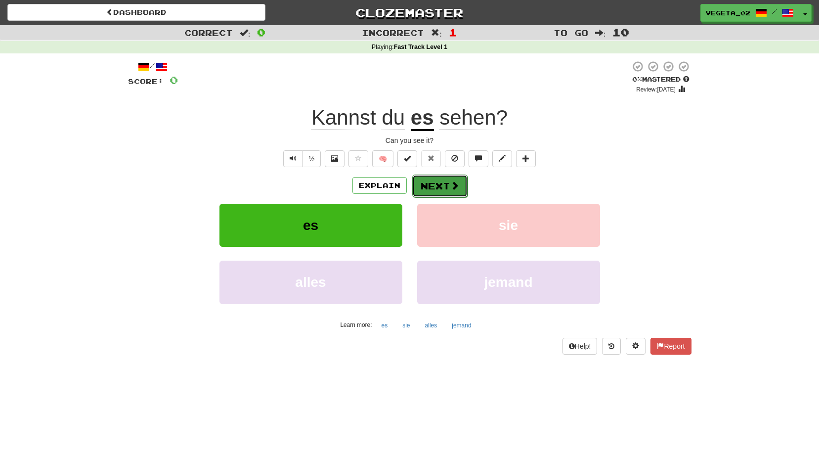
click at [447, 178] on button "Next" at bounding box center [439, 185] width 55 height 23
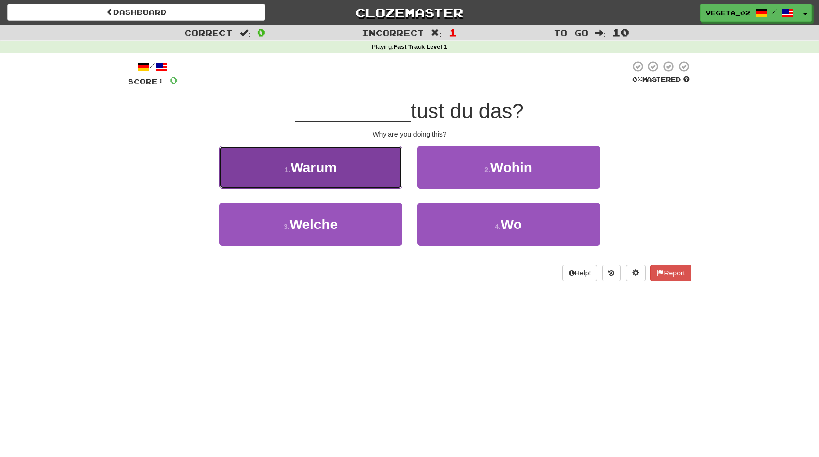
click at [356, 175] on button "1 . Warum" at bounding box center [310, 167] width 183 height 43
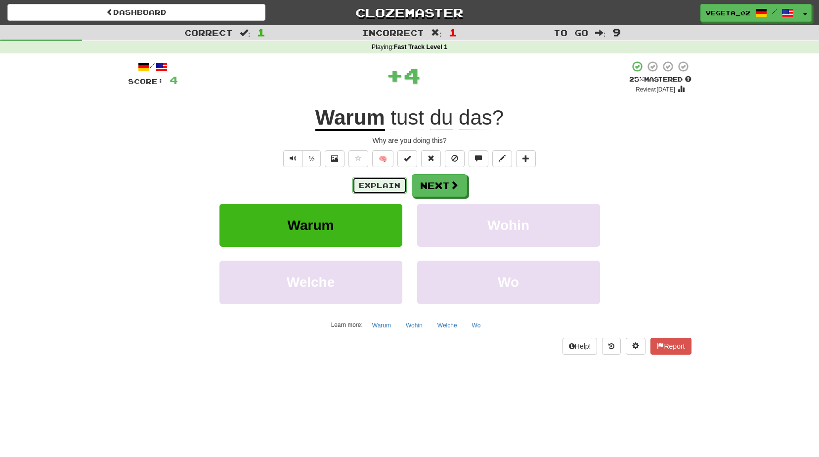
click at [376, 179] on button "Explain" at bounding box center [379, 185] width 54 height 17
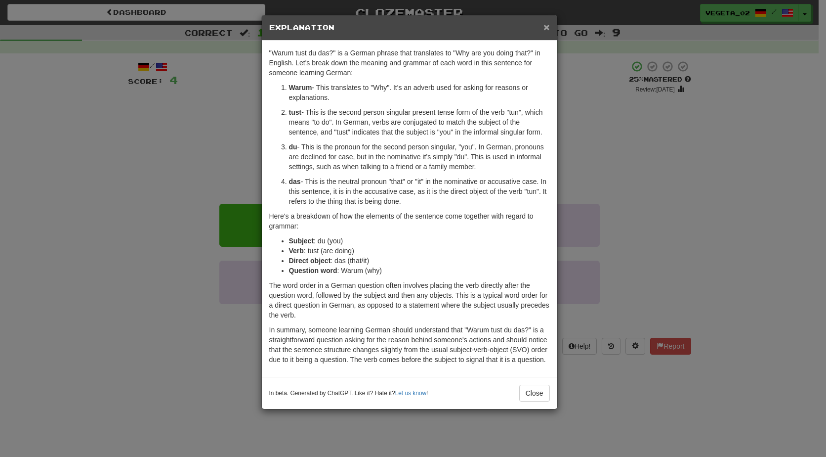
click at [547, 30] on span "×" at bounding box center [547, 26] width 6 height 11
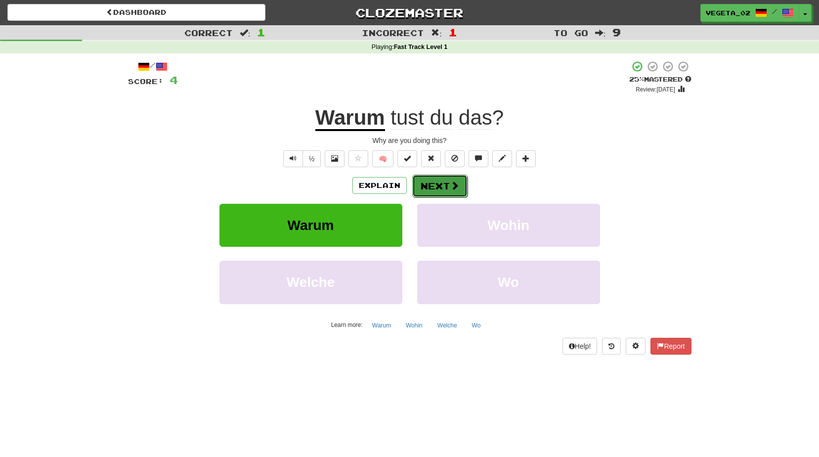
click at [459, 182] on button "Next" at bounding box center [439, 185] width 55 height 23
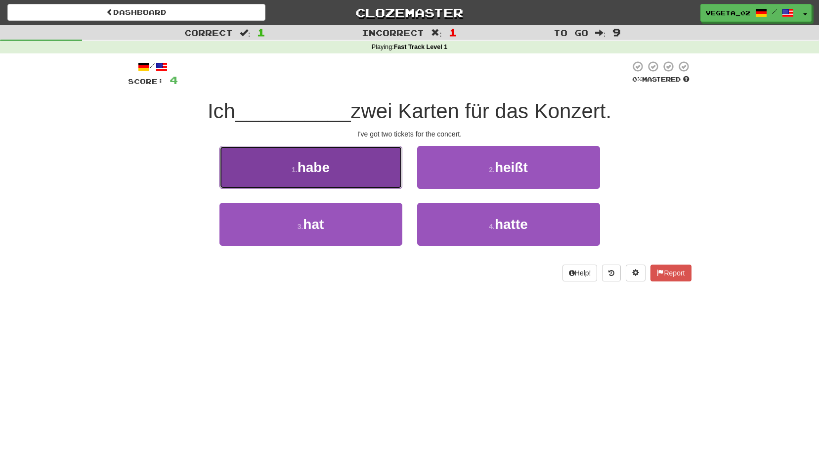
click at [383, 172] on button "1 . habe" at bounding box center [310, 167] width 183 height 43
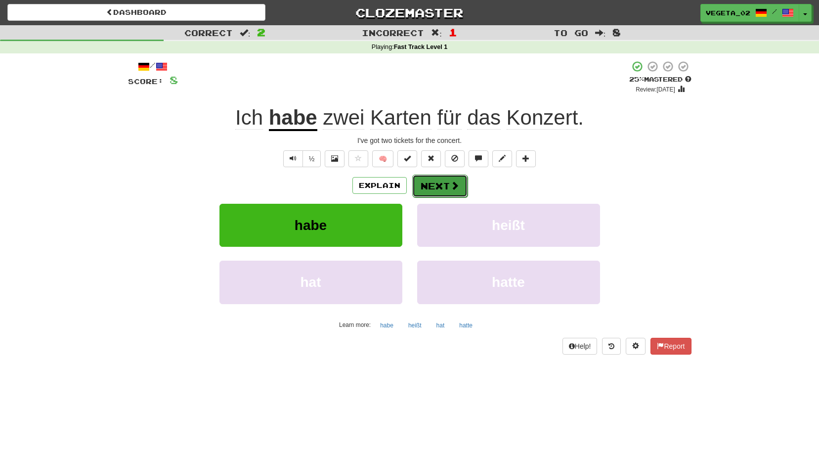
click at [450, 186] on span at bounding box center [454, 185] width 9 height 9
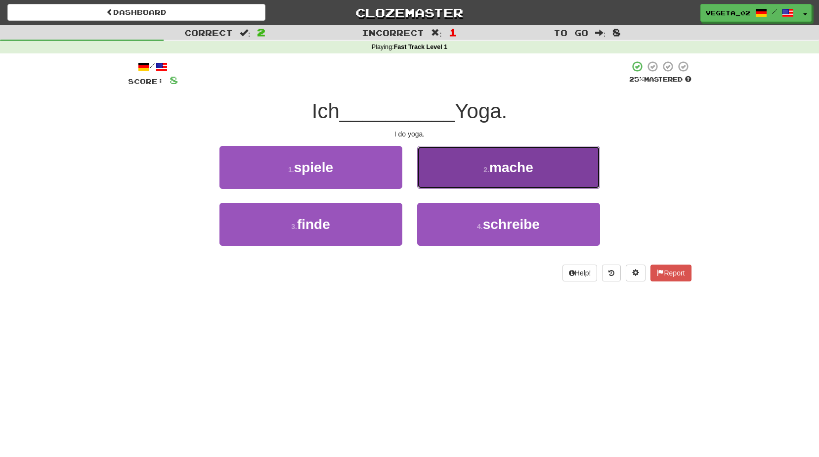
click at [482, 170] on button "2 . mache" at bounding box center [508, 167] width 183 height 43
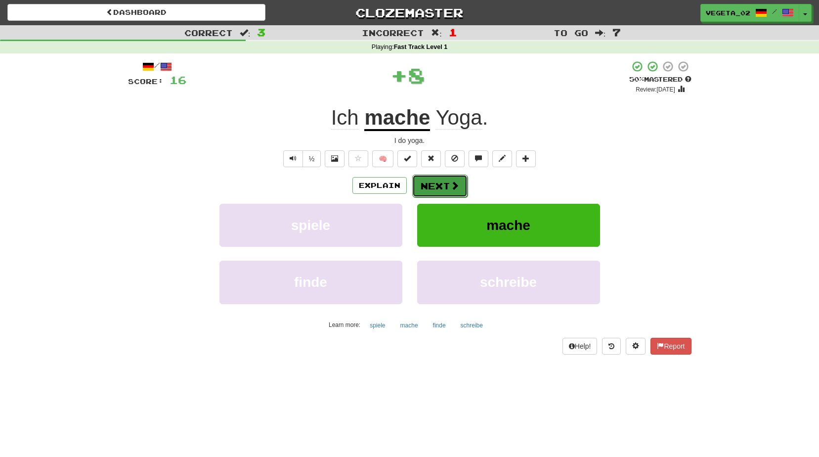
click at [450, 182] on span at bounding box center [454, 185] width 9 height 9
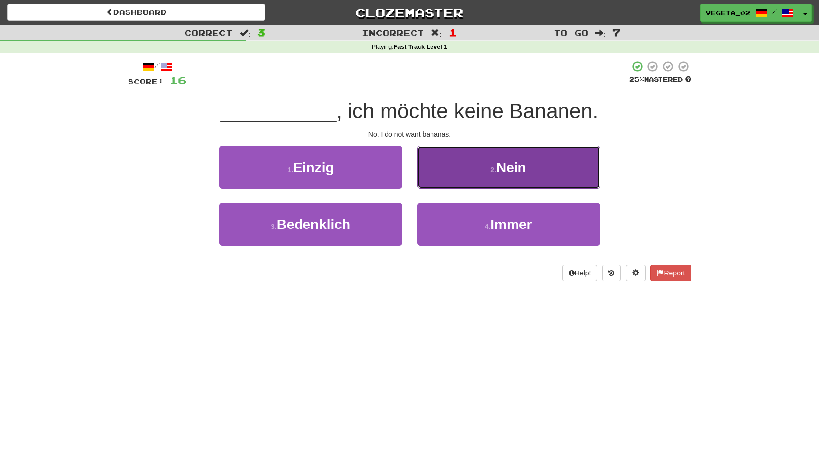
click at [470, 164] on button "2 . Nein" at bounding box center [508, 167] width 183 height 43
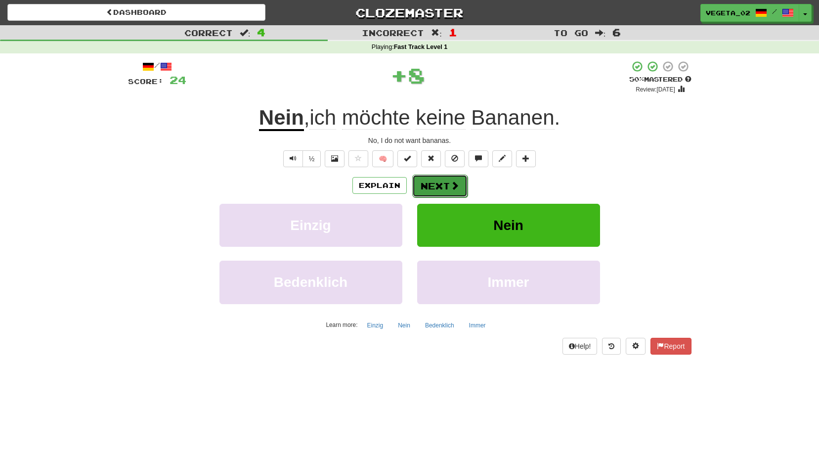
click at [450, 184] on span at bounding box center [454, 185] width 9 height 9
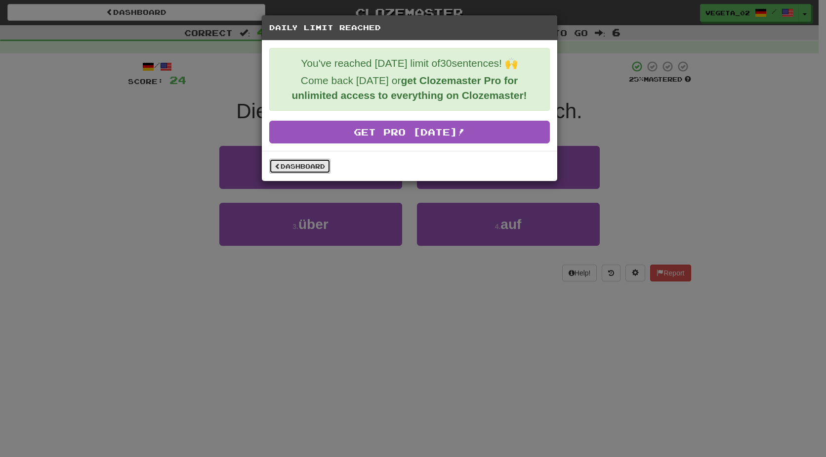
click at [310, 165] on link "Dashboard" at bounding box center [299, 166] width 61 height 15
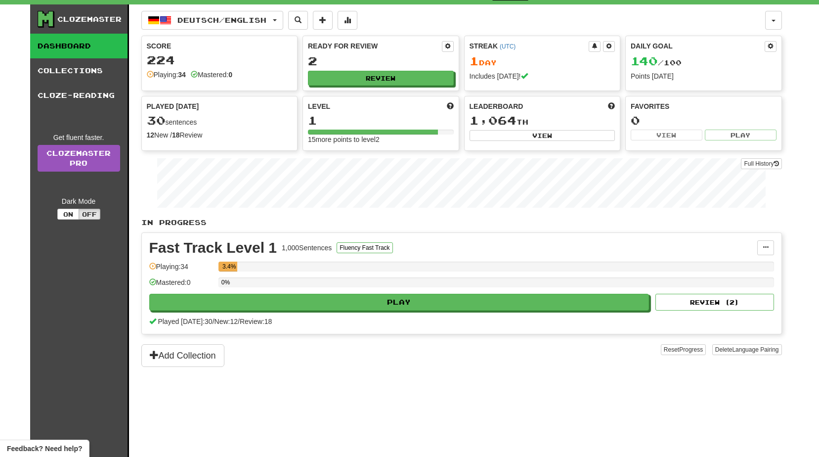
scroll to position [9, 0]
